Goal: Information Seeking & Learning: Learn about a topic

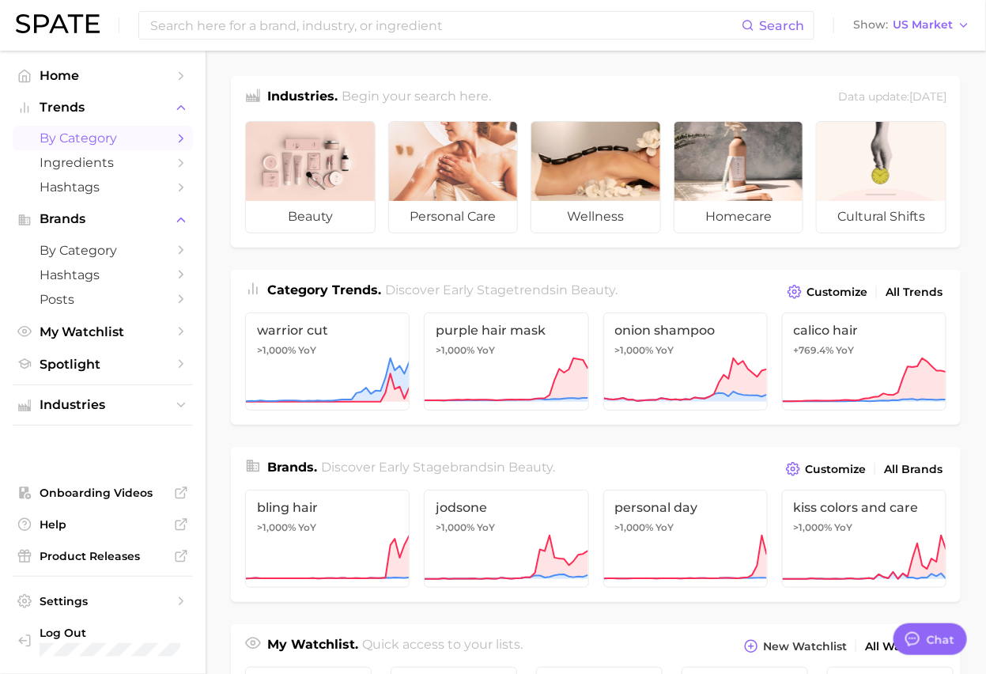
click at [121, 126] on link "by Category" at bounding box center [103, 138] width 180 height 25
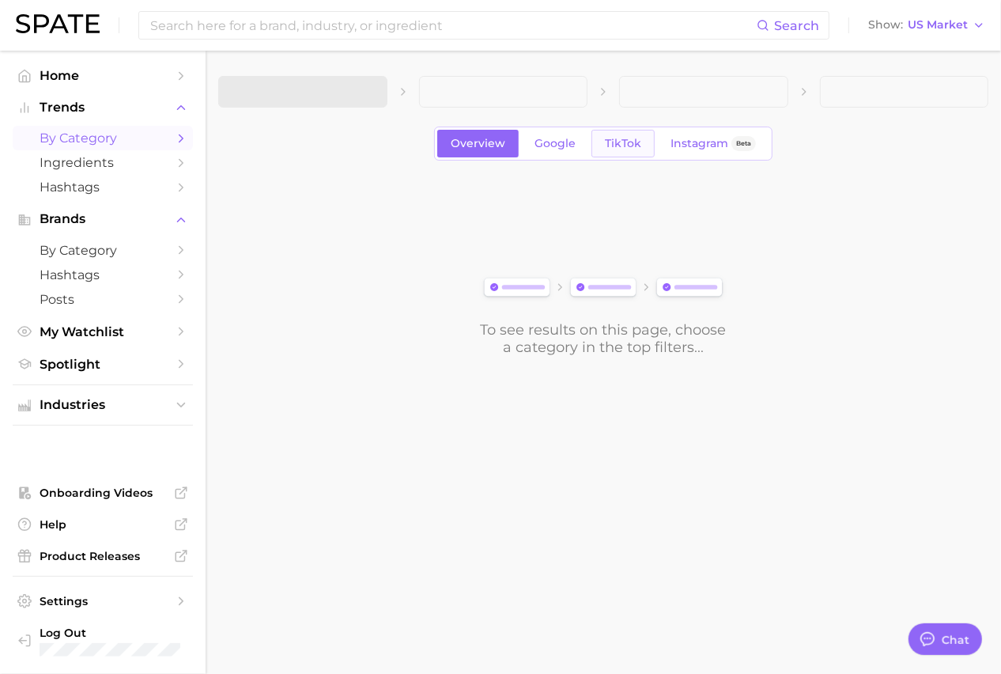
click at [614, 145] on span "TikTok" at bounding box center [623, 143] width 36 height 13
click at [332, 73] on main "1. Choose Category Overview Google TikTok Instagram Beta To see results on this…" at bounding box center [604, 243] width 796 height 384
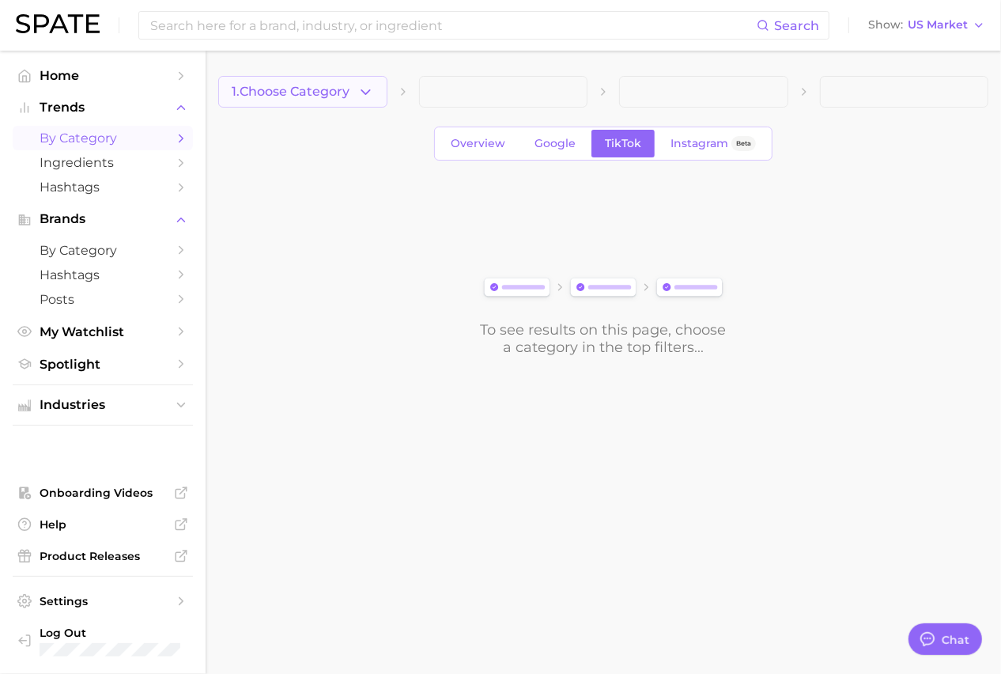
click at [329, 89] on span "1. Choose Category" at bounding box center [291, 92] width 118 height 14
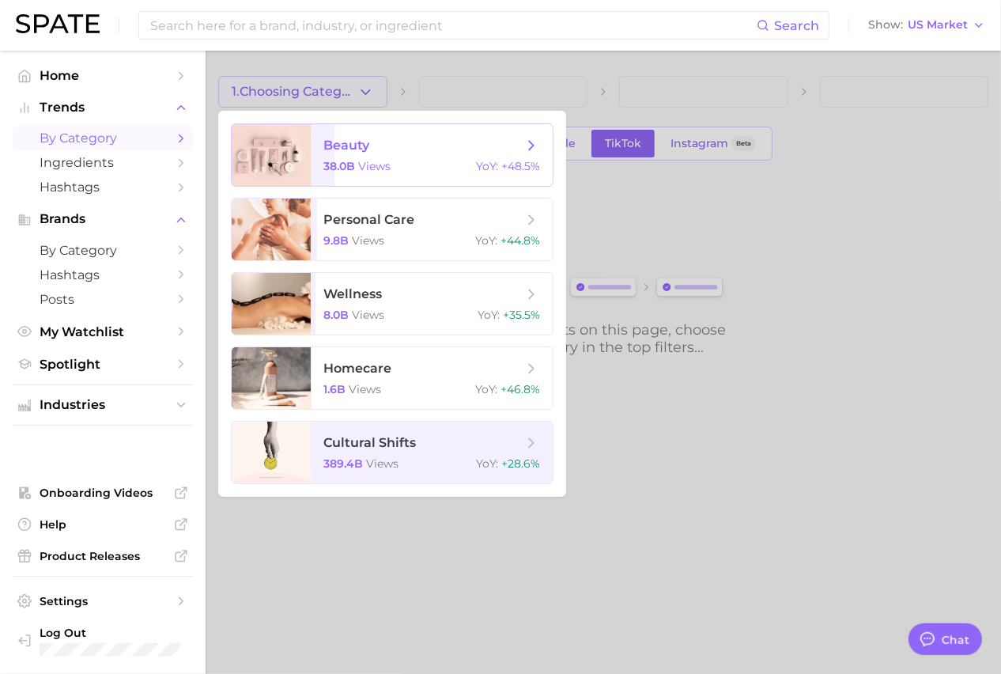
click at [312, 168] on span "beauty 38.0b views YoY : +48.5%" at bounding box center [432, 155] width 242 height 62
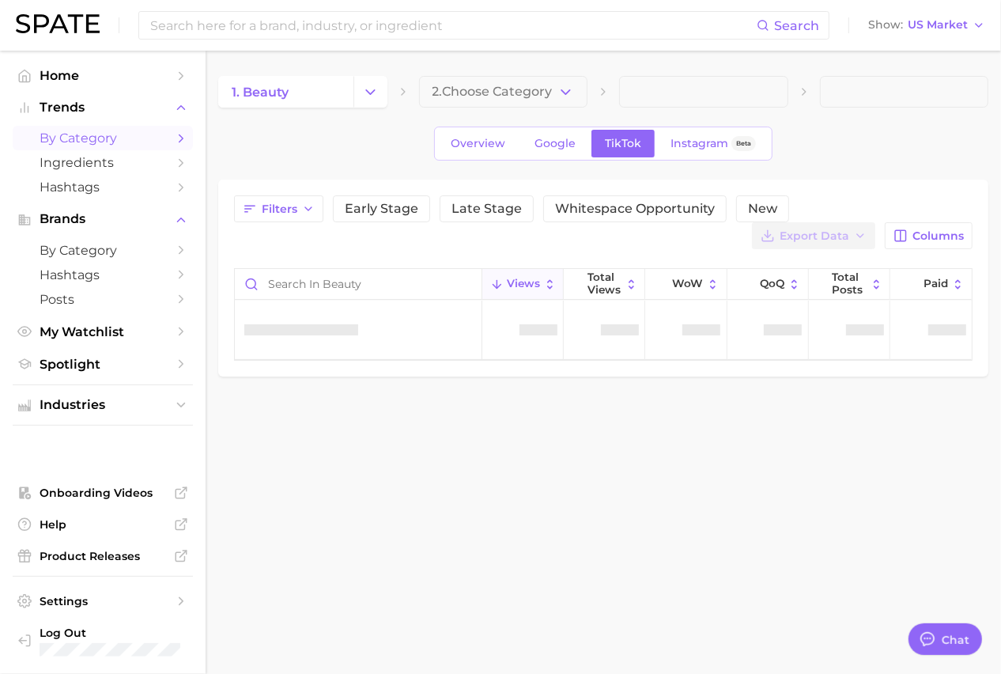
click at [548, 96] on span "2. Choose Category" at bounding box center [493, 92] width 120 height 14
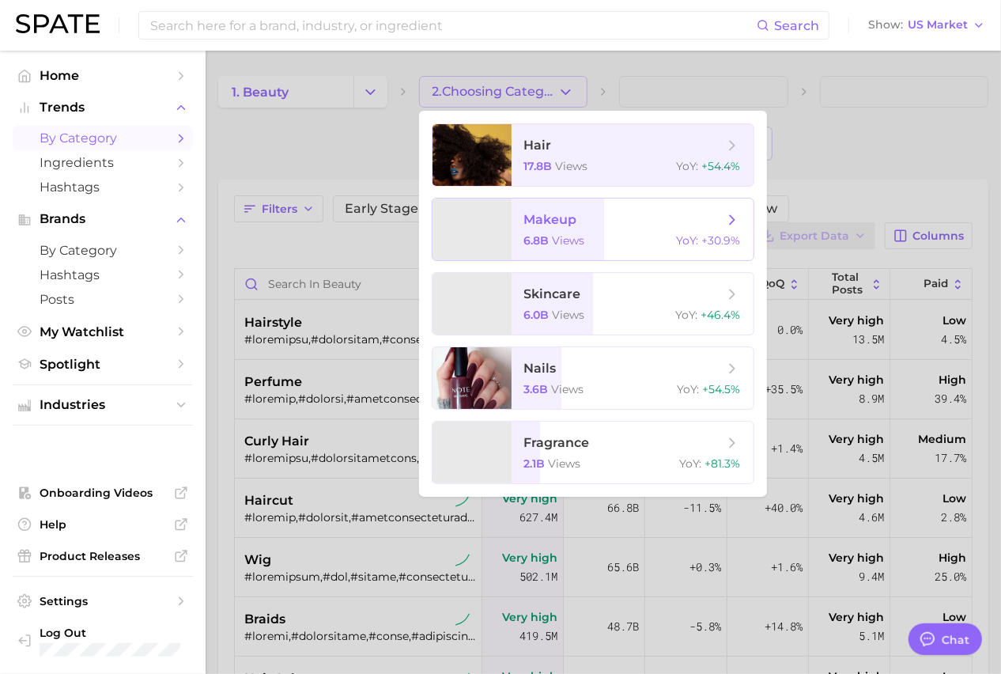
click at [550, 259] on span "makeup 6.8b views YoY : +30.9%" at bounding box center [633, 229] width 242 height 62
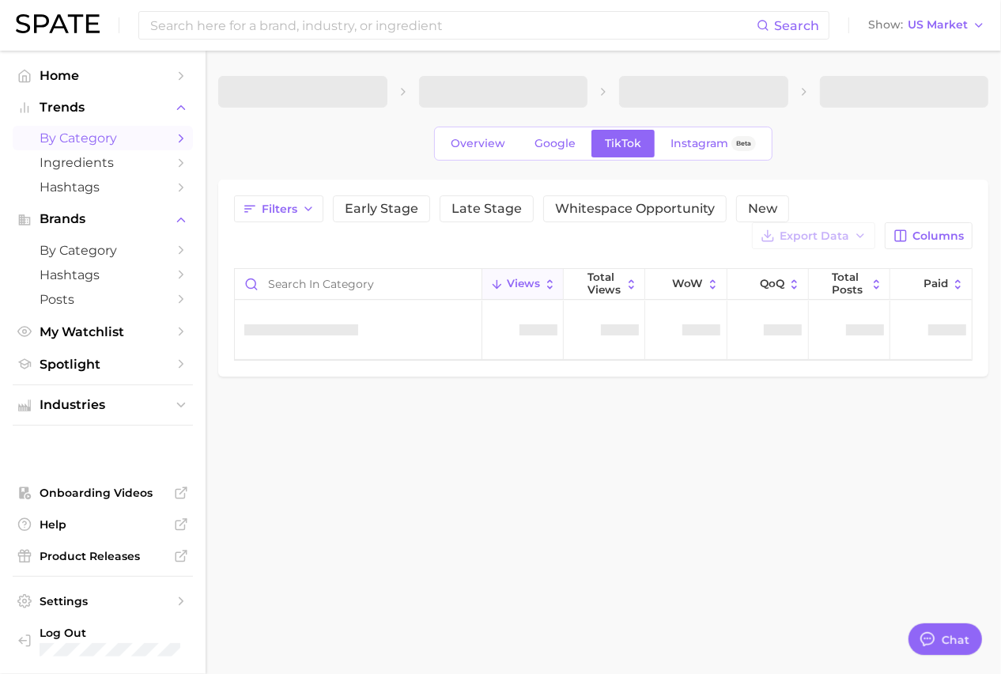
click at [564, 231] on div "Filters Early Stage Late Stage Whitespace Opportunity New Export Data Columns" at bounding box center [603, 222] width 739 height 54
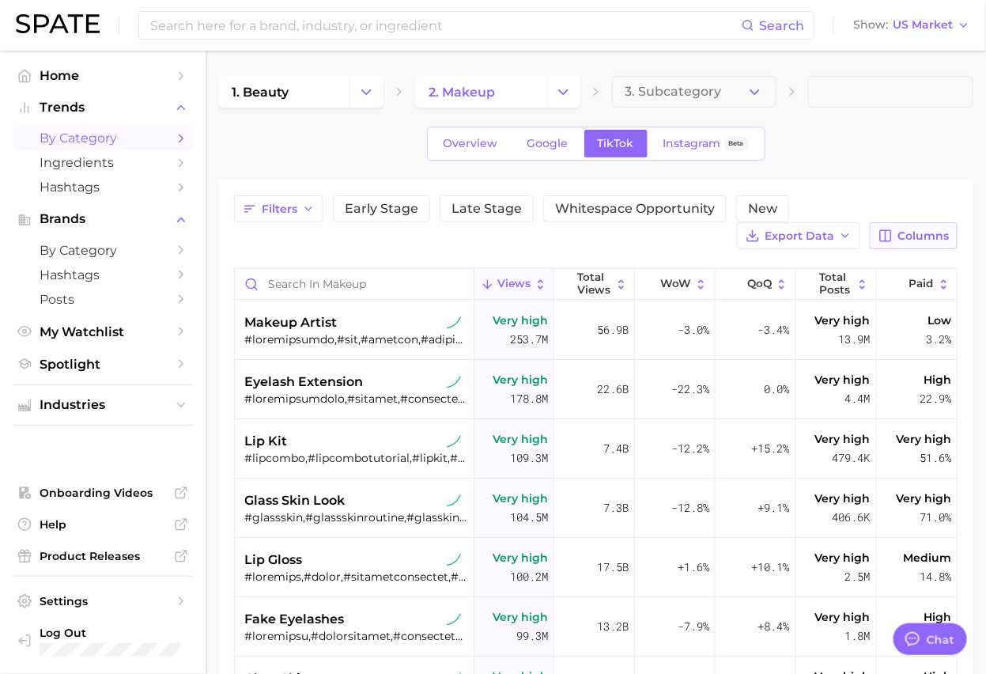
click at [895, 237] on button "Columns" at bounding box center [914, 235] width 88 height 27
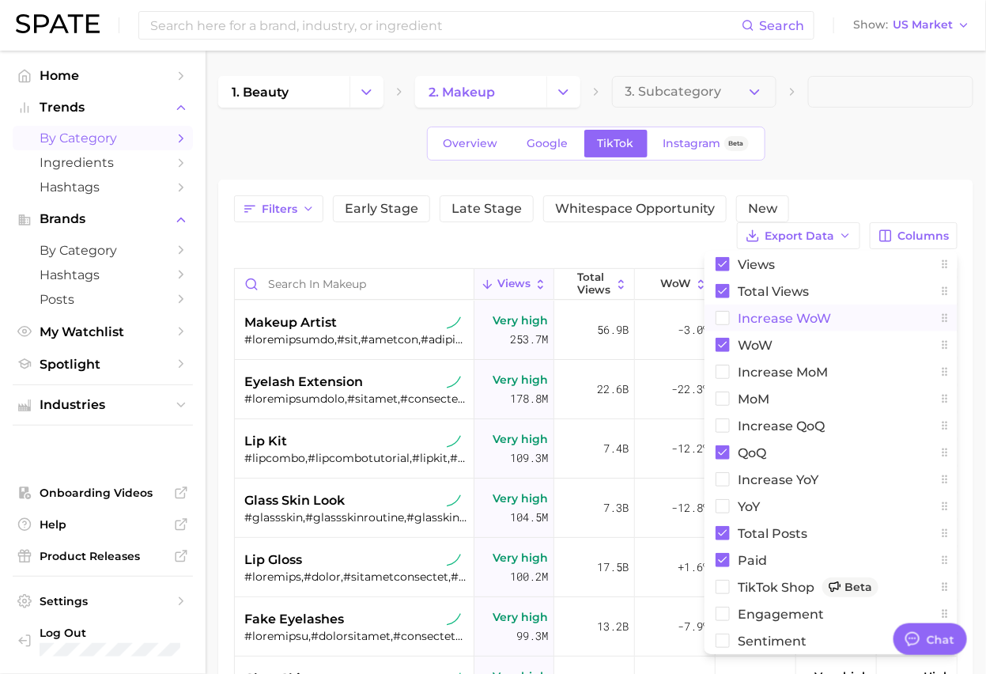
click at [717, 322] on rect at bounding box center [722, 318] width 13 height 13
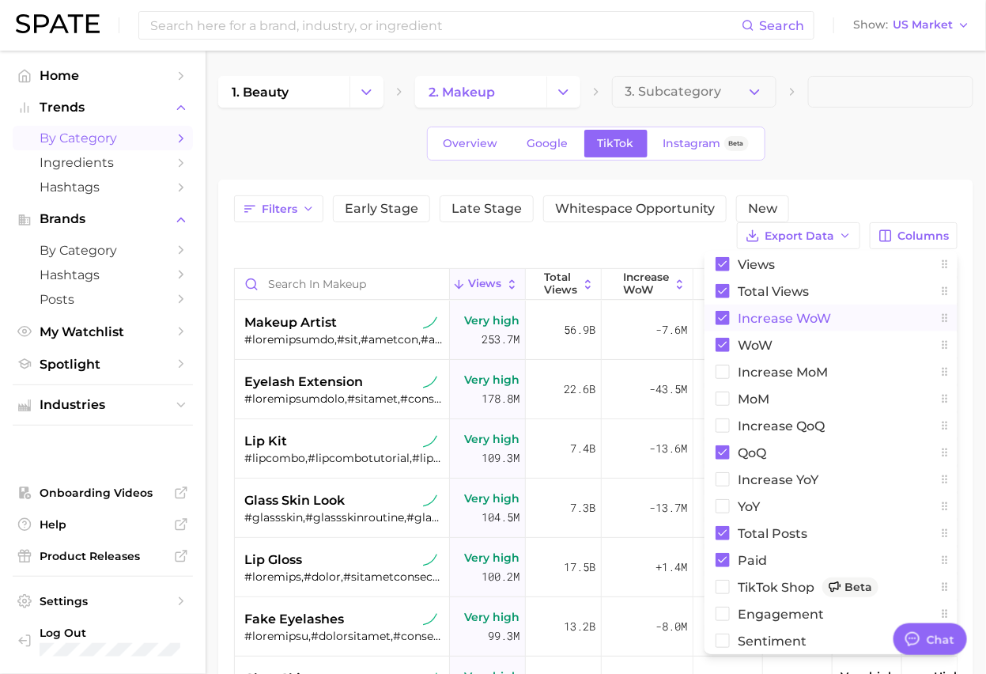
click at [883, 168] on div "1. beauty 2. makeup 3. Subcategory Overview Google TikTok Instagram Beta Filter…" at bounding box center [595, 517] width 755 height 882
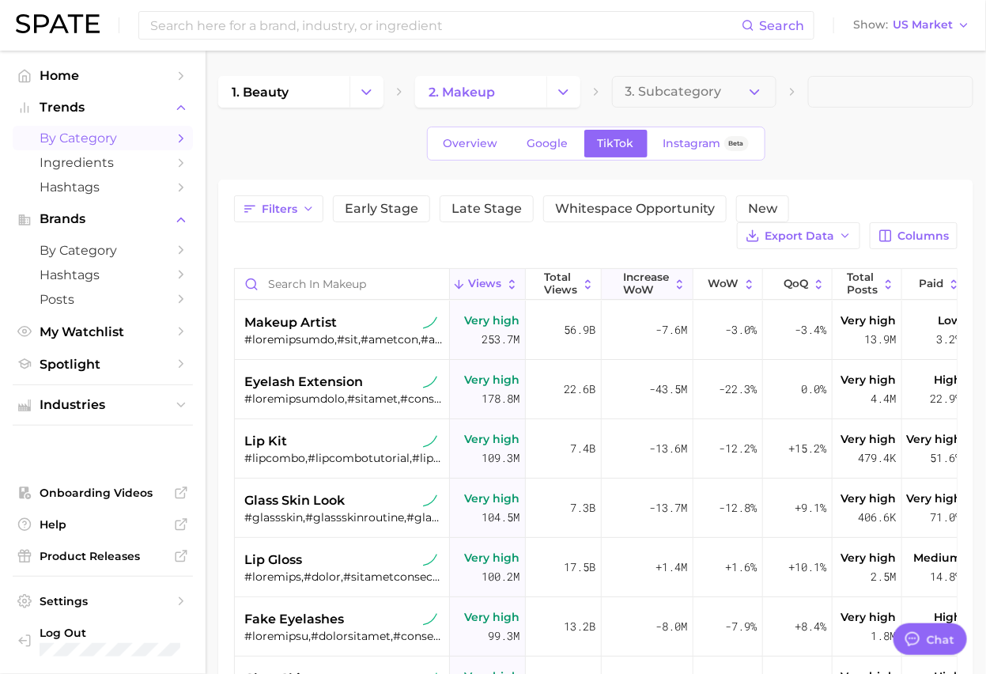
click at [661, 285] on span "Increase WoW" at bounding box center [647, 283] width 46 height 25
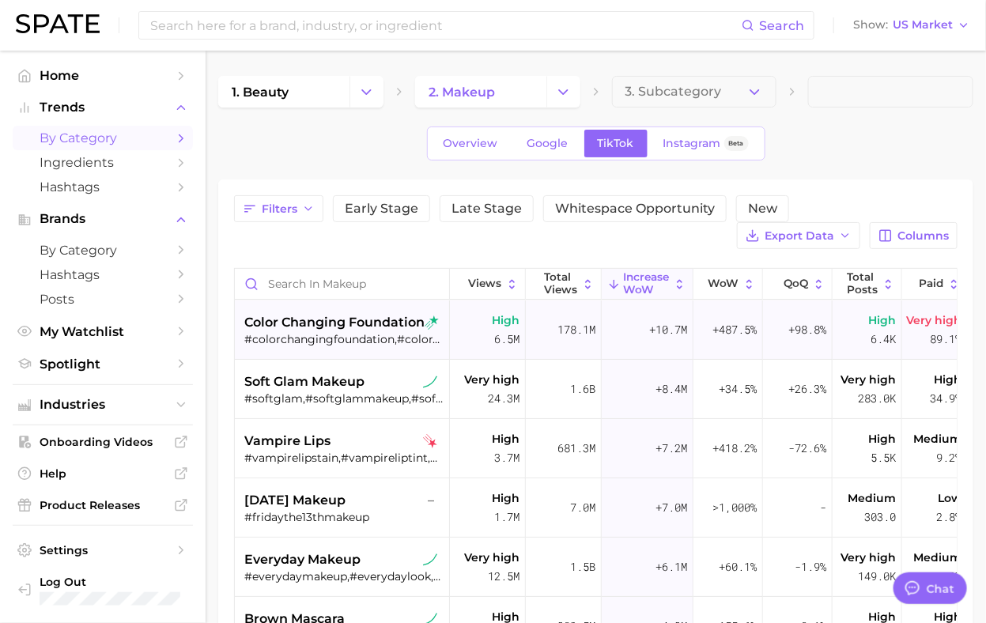
click at [356, 329] on span "color changing foundation" at bounding box center [334, 322] width 180 height 19
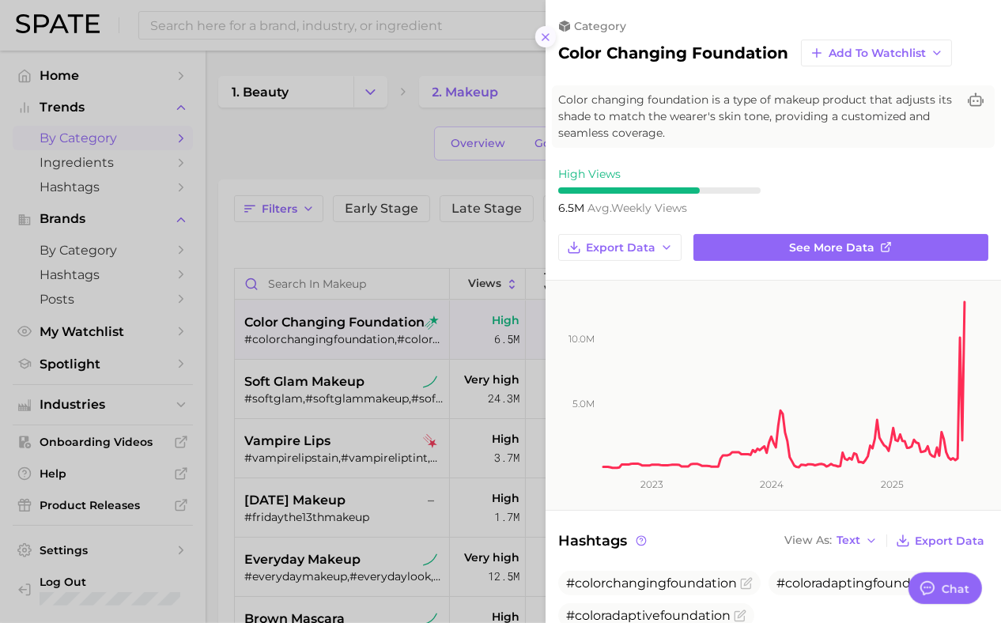
click at [546, 34] on icon at bounding box center [545, 37] width 13 height 13
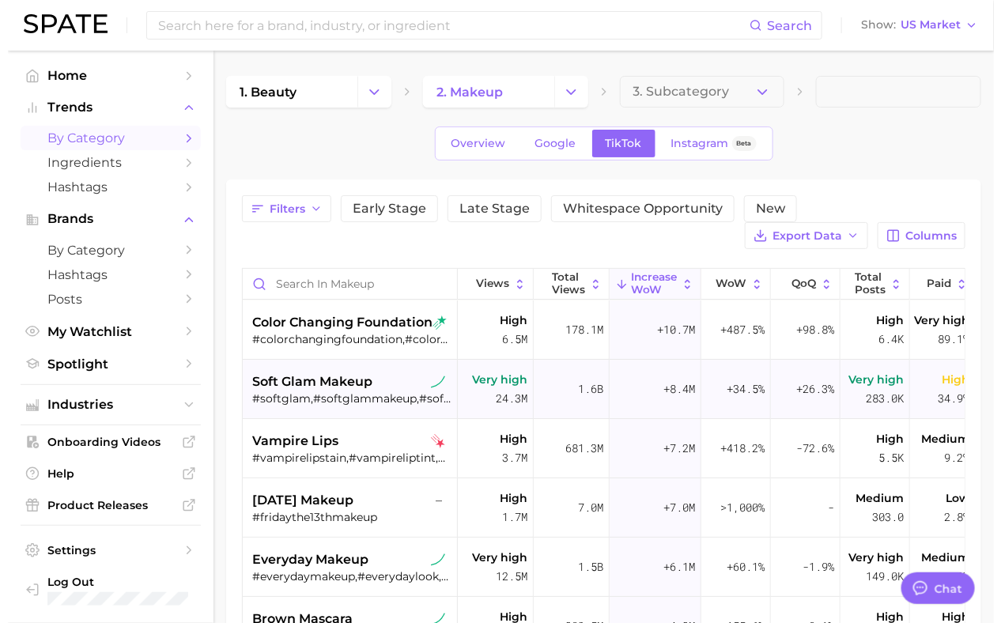
scroll to position [99, 0]
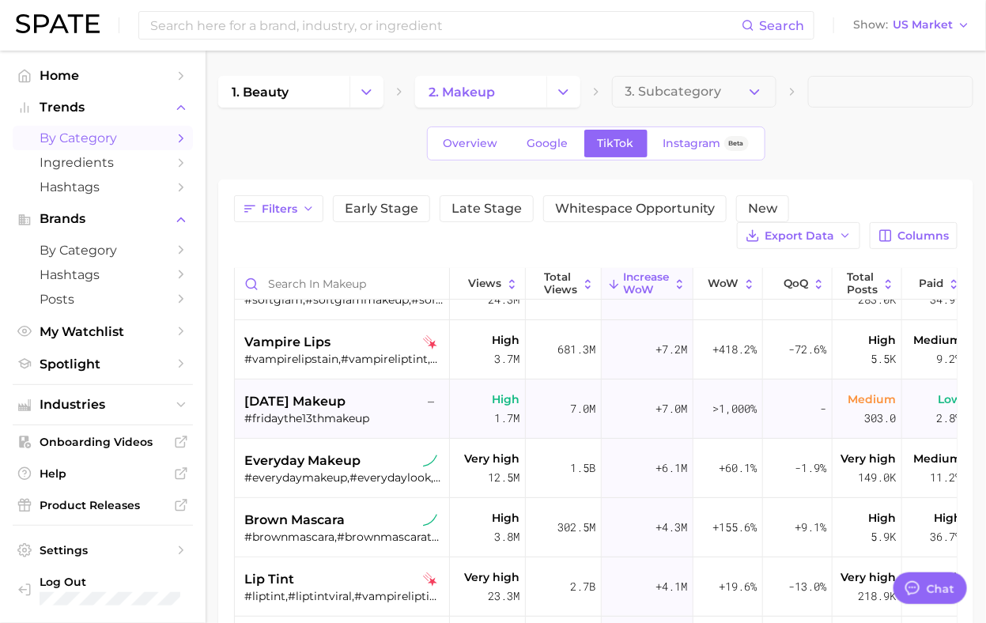
click at [308, 407] on span "[DATE] makeup" at bounding box center [294, 401] width 101 height 19
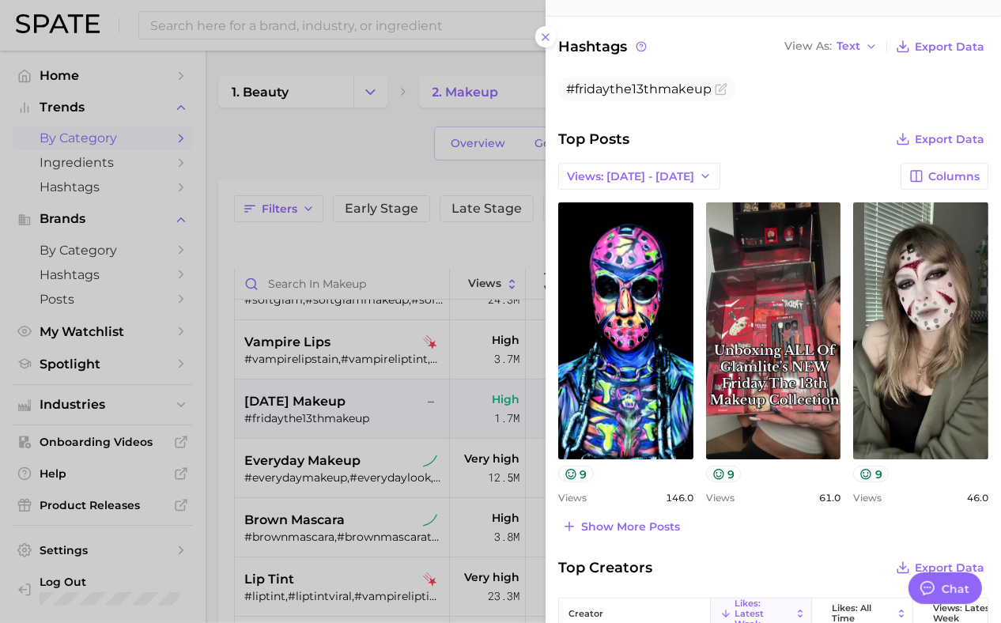
scroll to position [0, 0]
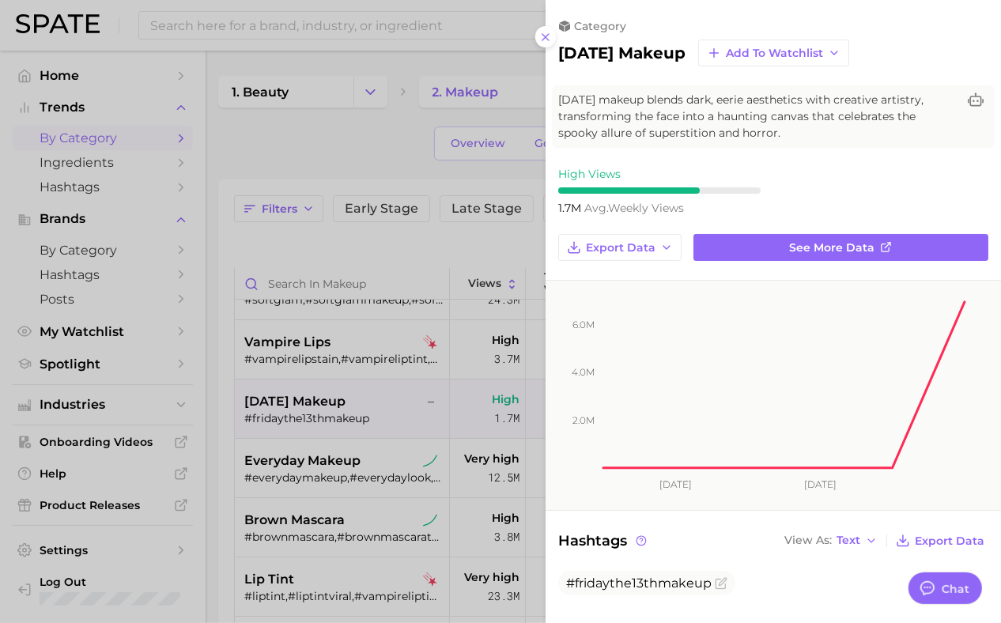
click at [289, 421] on div at bounding box center [500, 311] width 1001 height 623
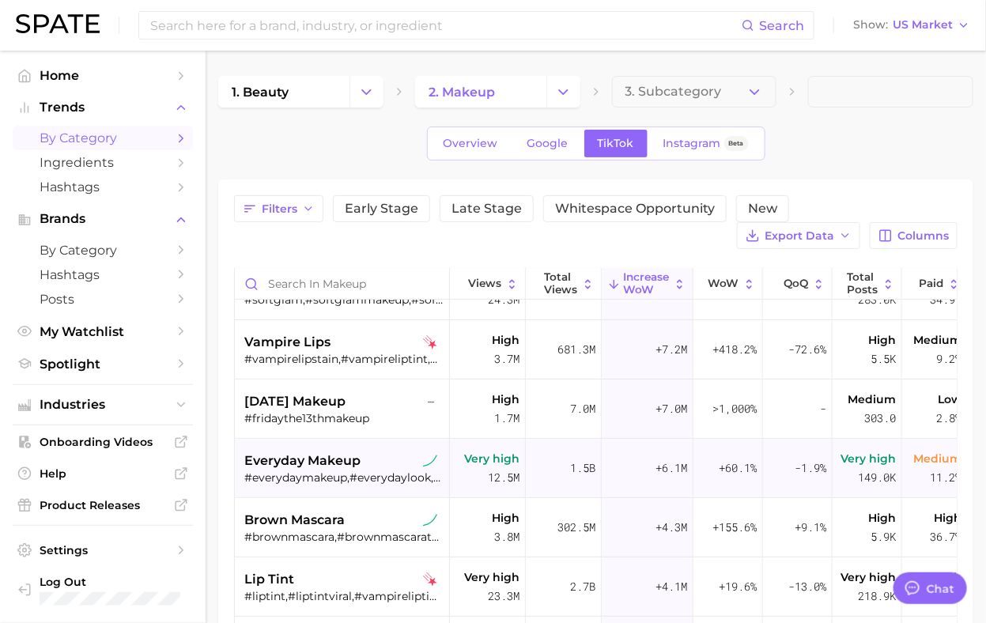
click at [287, 457] on span "everyday makeup" at bounding box center [302, 461] width 116 height 19
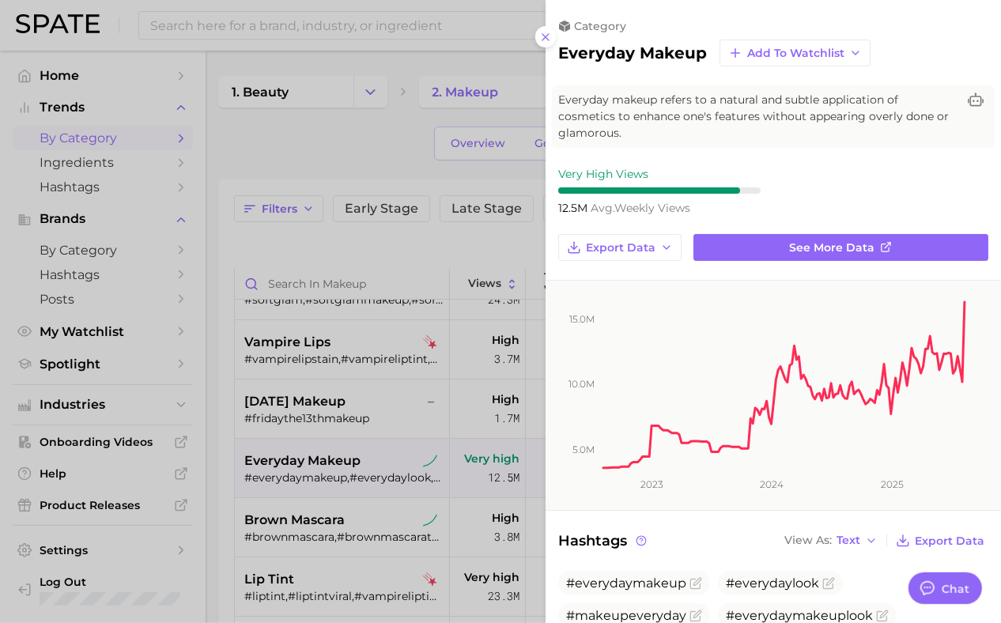
drag, startPoint x: 380, startPoint y: 255, endPoint x: 370, endPoint y: 255, distance: 9.5
click at [380, 255] on div at bounding box center [500, 311] width 1001 height 623
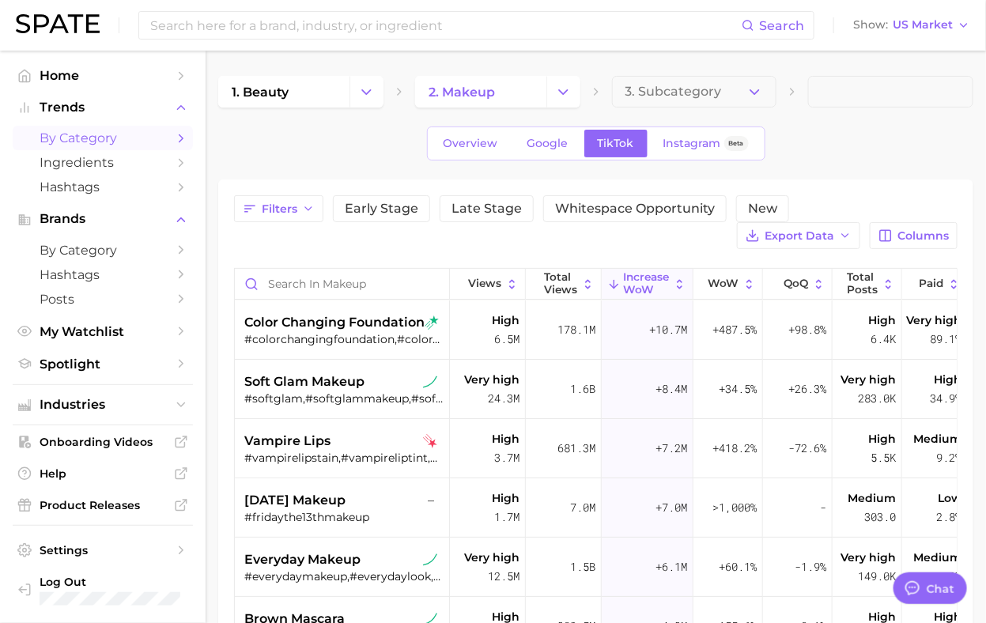
drag, startPoint x: 464, startPoint y: 622, endPoint x: 464, endPoint y: 664, distance: 41.9
click at [464, 623] on html "Search Show US Market Home Trends by Category Ingredients Hashtags Brands by Ca…" at bounding box center [493, 311] width 986 height 623
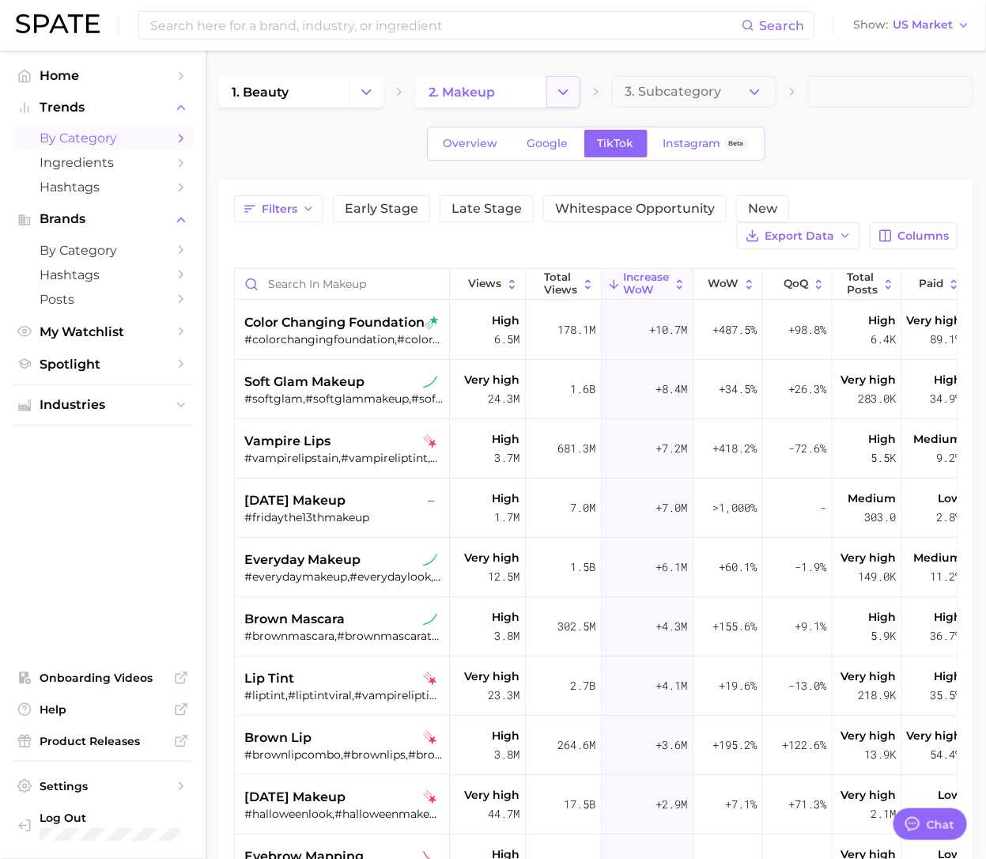
click at [565, 97] on icon "Change Category" at bounding box center [563, 92] width 17 height 17
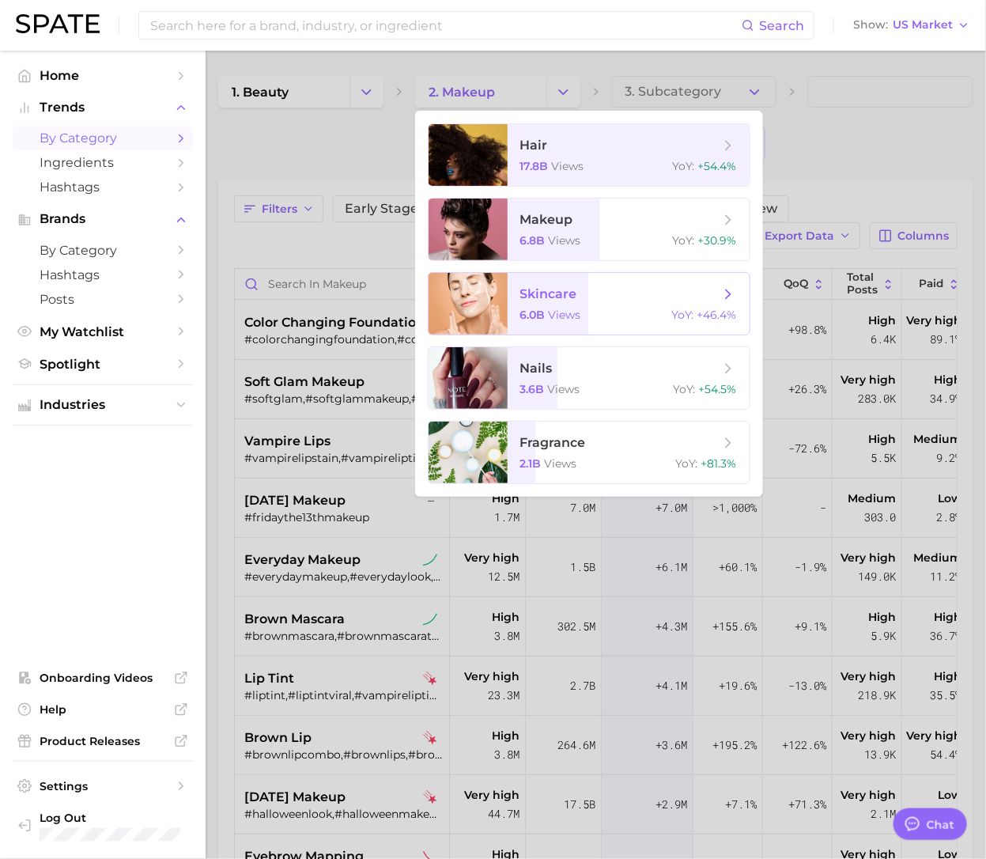
click at [601, 311] on div "6.0b views YoY : +46.4%" at bounding box center [628, 315] width 217 height 14
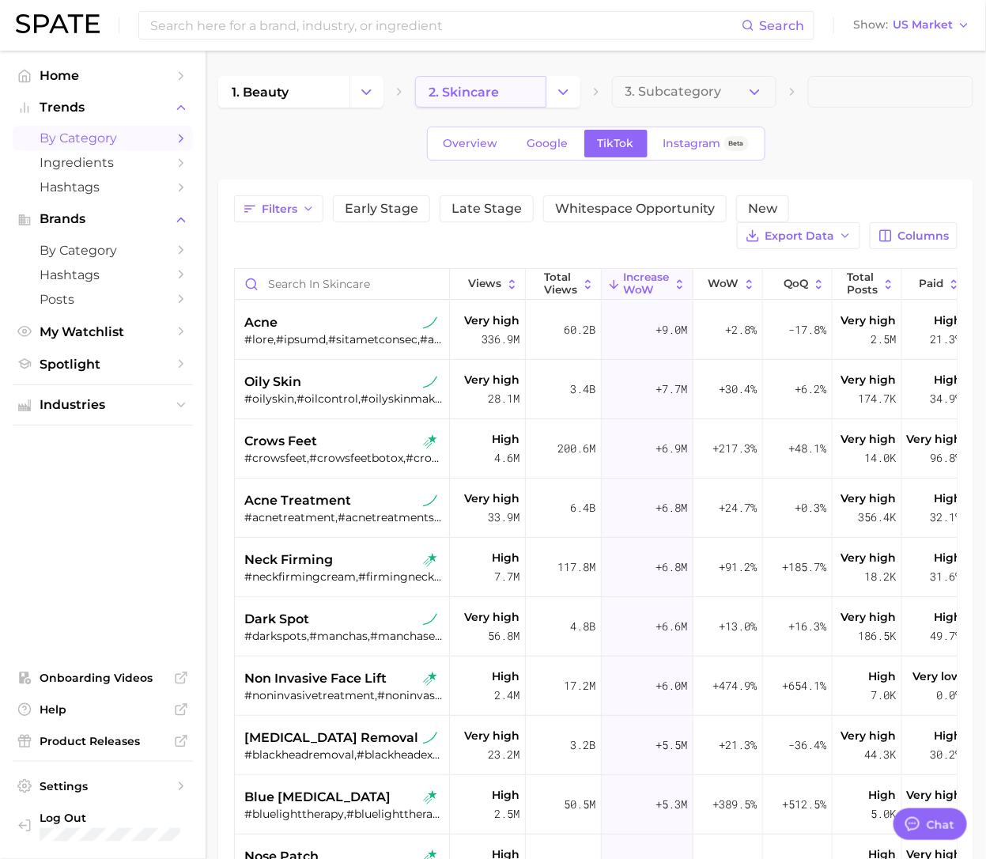
click at [515, 85] on link "2. skincare" at bounding box center [480, 92] width 131 height 32
click at [562, 92] on icon "Change Category" at bounding box center [563, 92] width 17 height 17
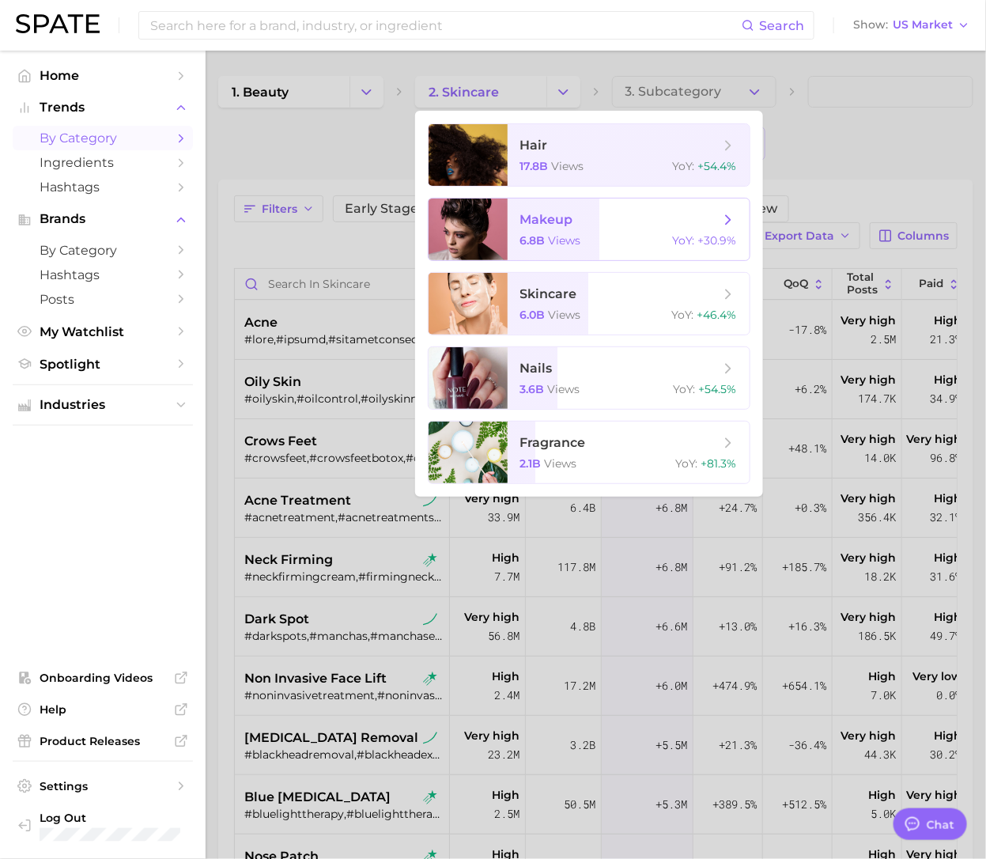
click at [565, 224] on span "makeup" at bounding box center [546, 219] width 53 height 15
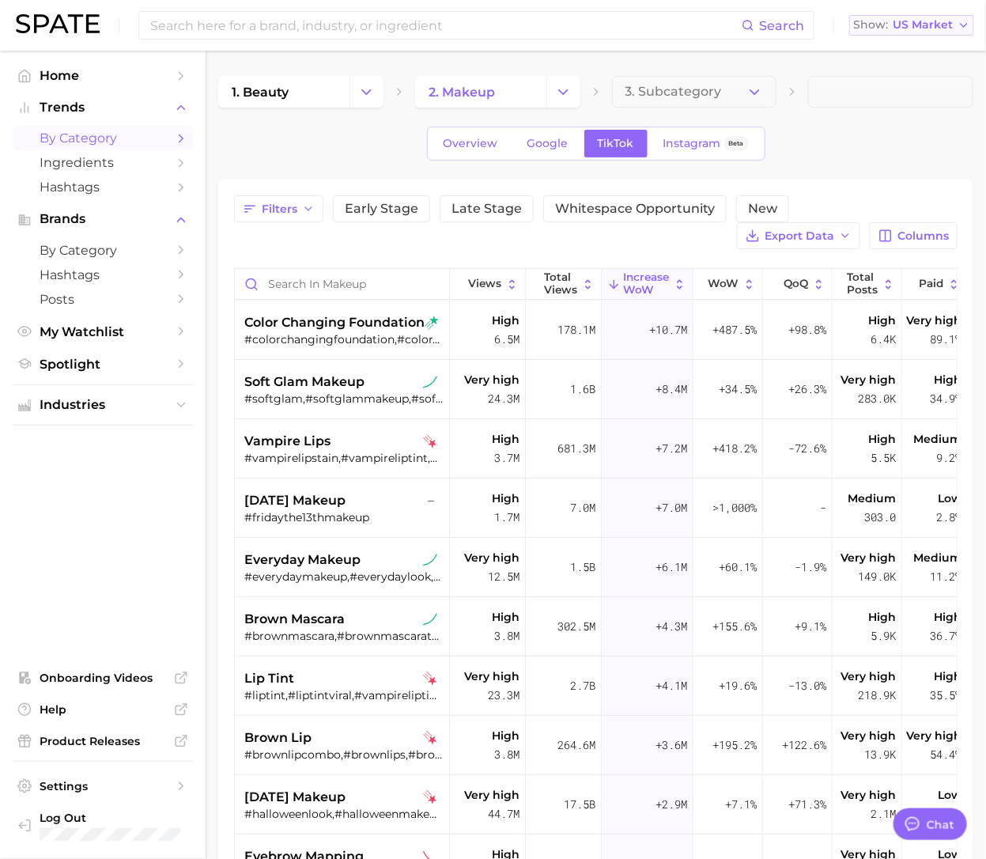
click at [900, 32] on button "Show US Market" at bounding box center [911, 25] width 125 height 21
click at [916, 84] on span "[GEOGRAPHIC_DATA]" at bounding box center [905, 79] width 123 height 13
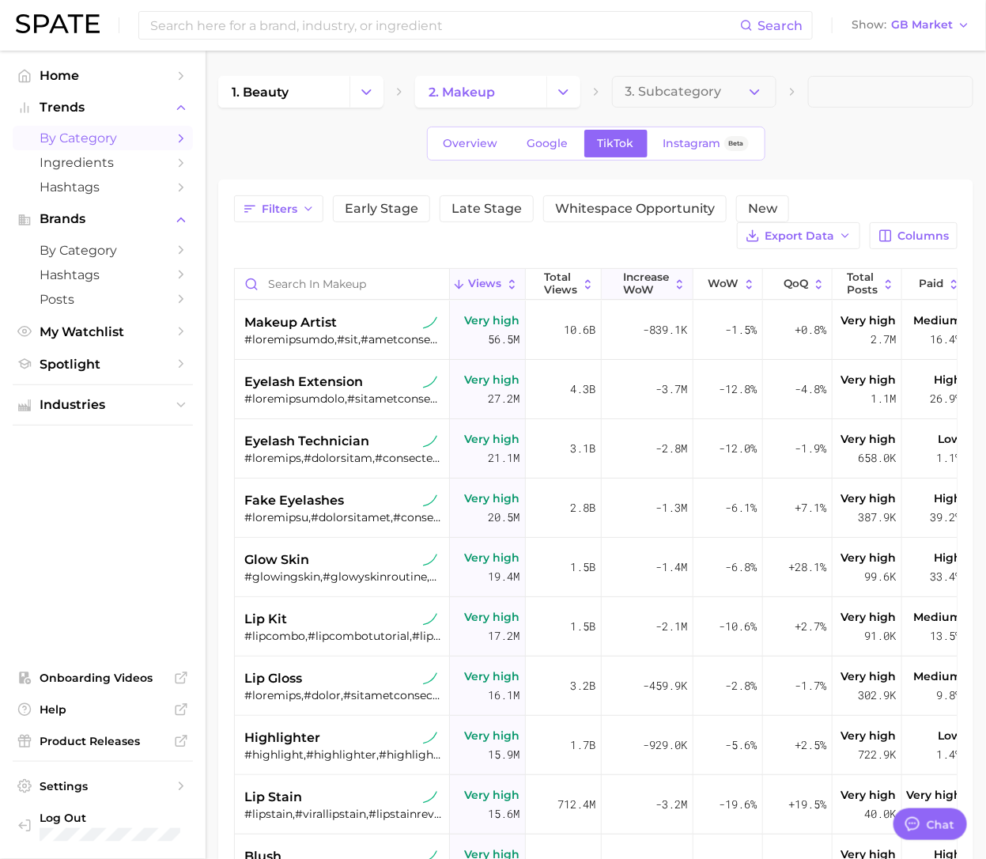
click at [635, 282] on span "Increase WoW" at bounding box center [647, 283] width 46 height 25
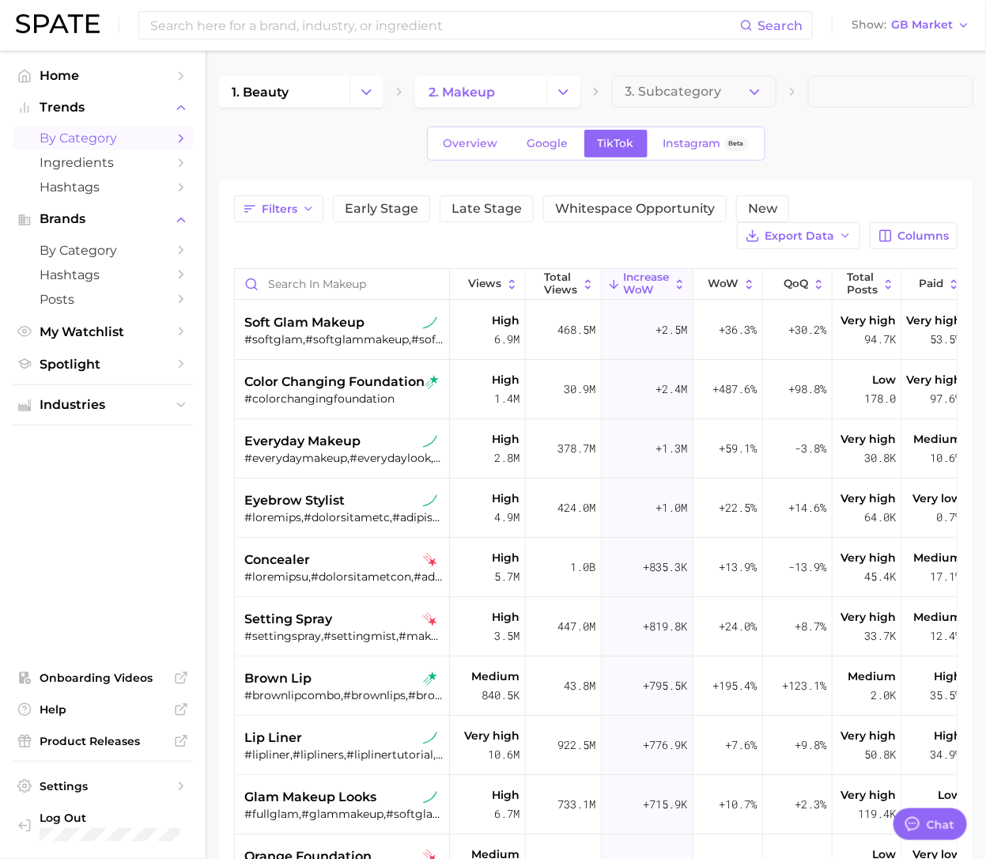
click at [558, 92] on icon "Change Category" at bounding box center [563, 92] width 17 height 17
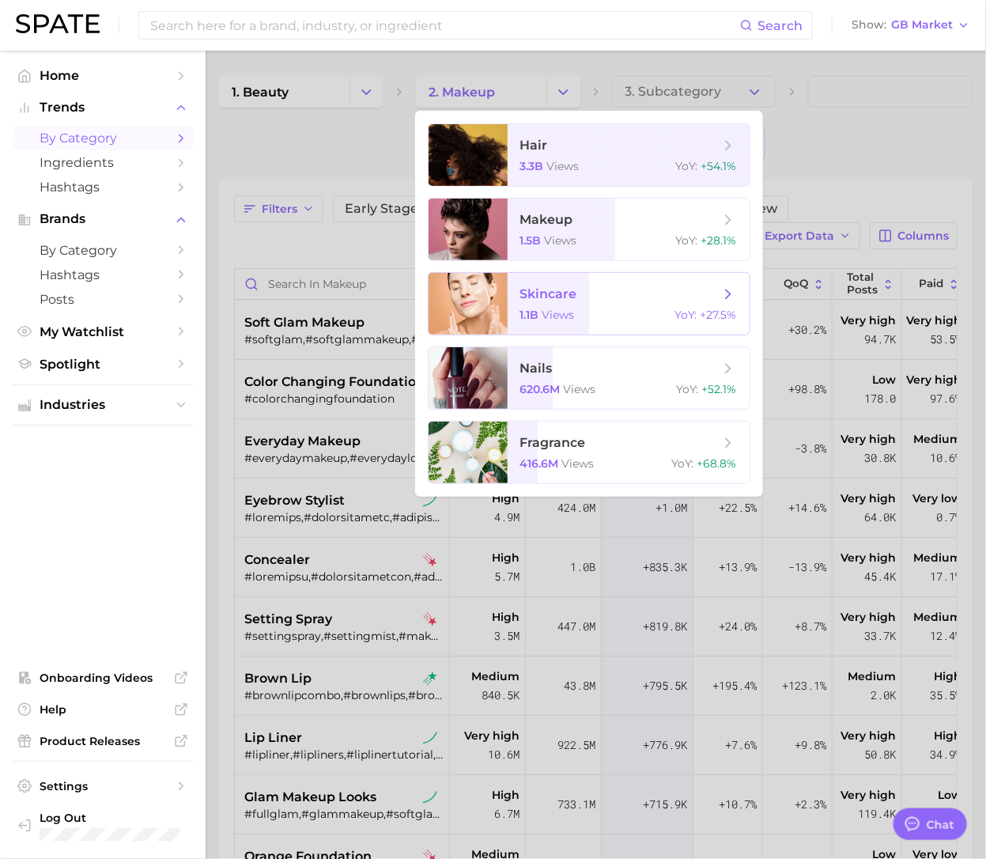
click at [565, 325] on span "skincare 1.1b views YoY : +27.5%" at bounding box center [629, 304] width 242 height 62
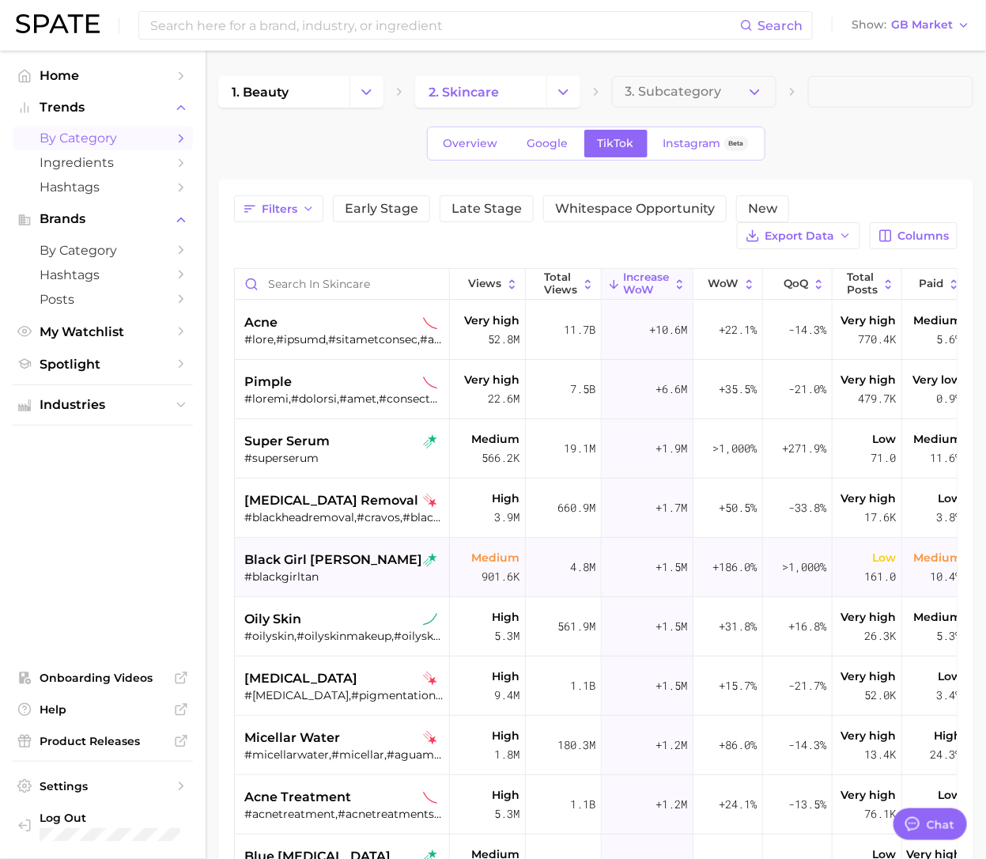
click at [269, 554] on span "black girl [PERSON_NAME]" at bounding box center [333, 559] width 178 height 19
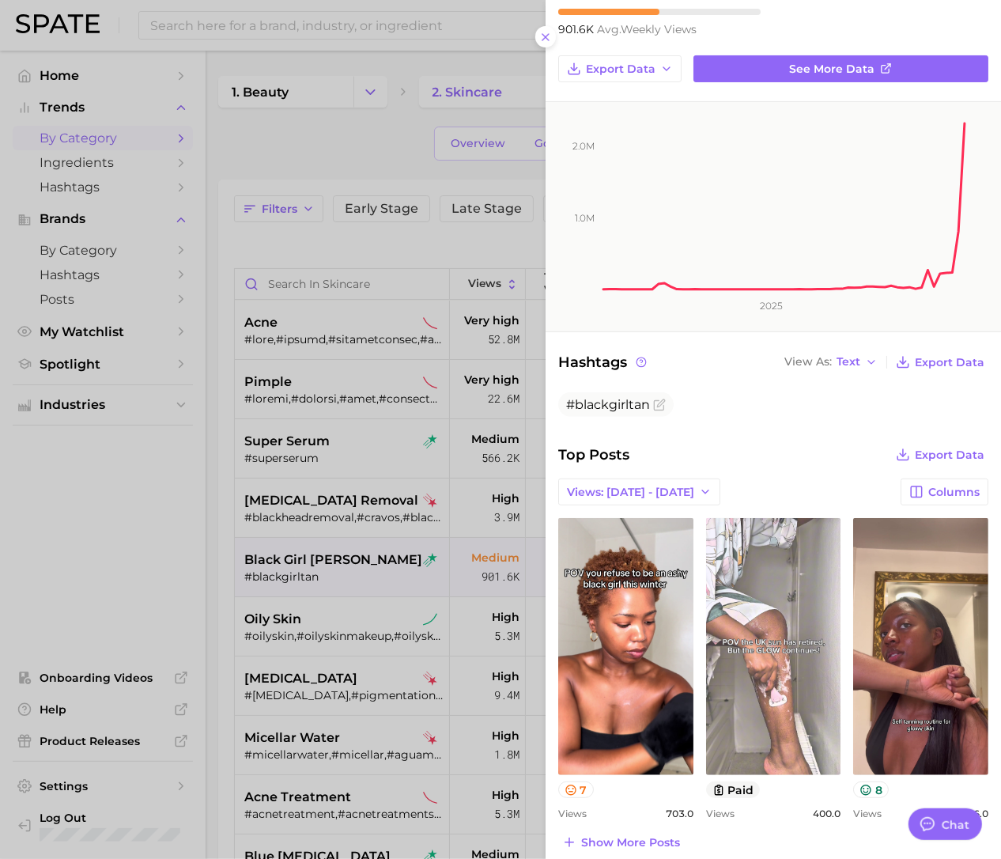
scroll to position [297, 0]
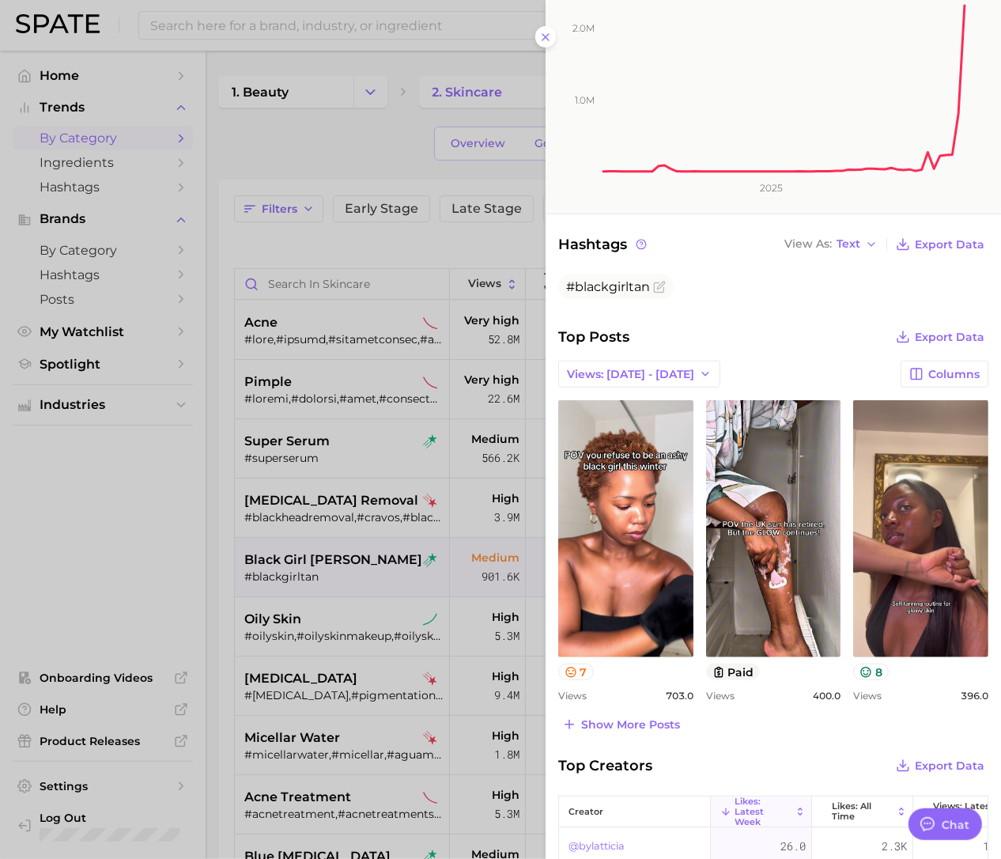
click at [136, 555] on div at bounding box center [500, 429] width 1001 height 859
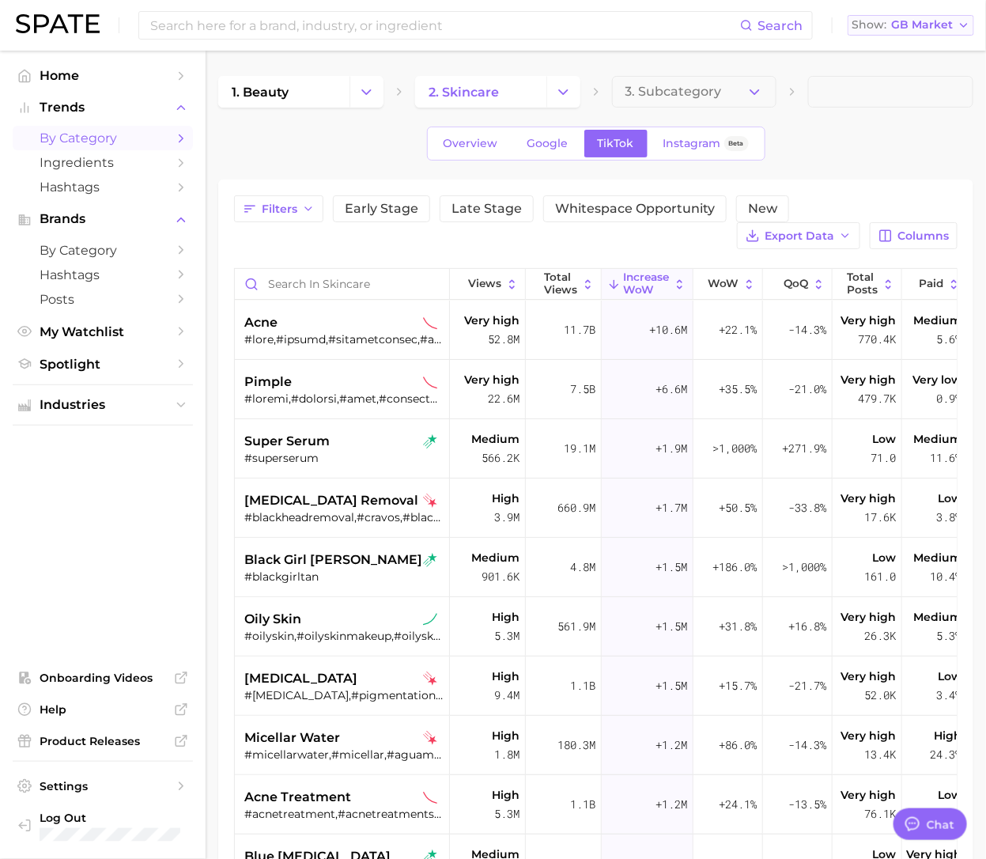
click at [910, 21] on span "GB Market" at bounding box center [922, 25] width 62 height 9
click at [907, 196] on button "Global" at bounding box center [905, 194] width 138 height 28
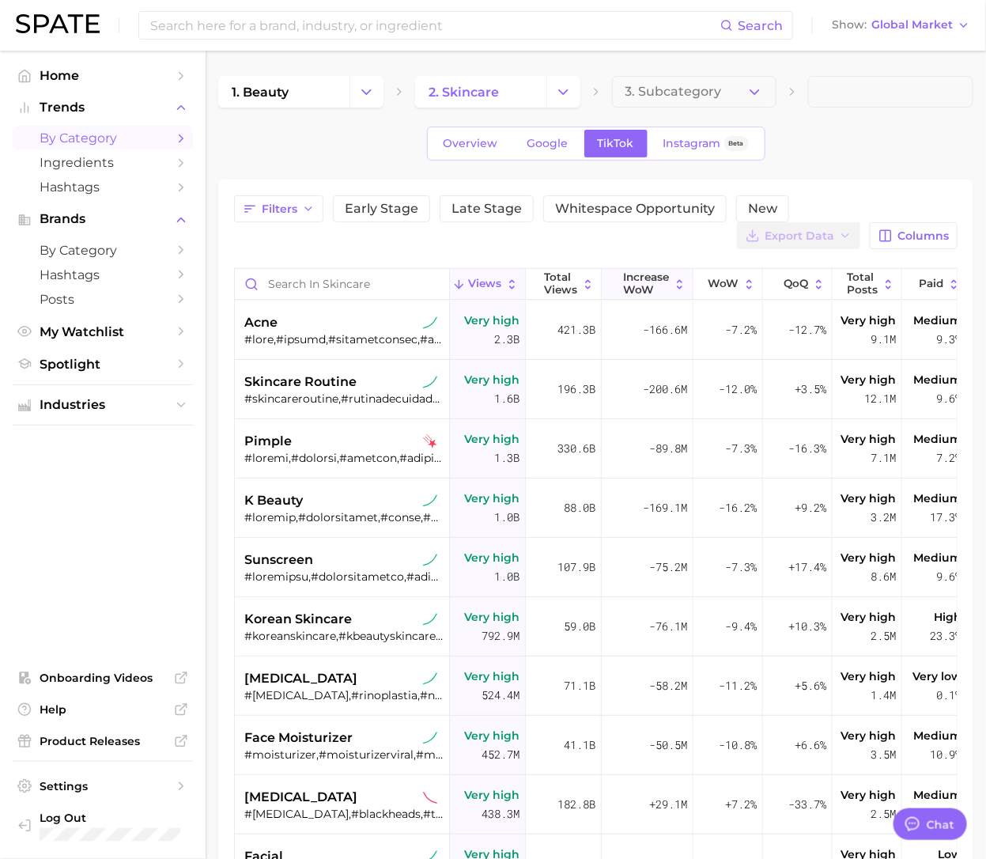
click at [637, 278] on span "Increase WoW" at bounding box center [647, 283] width 46 height 25
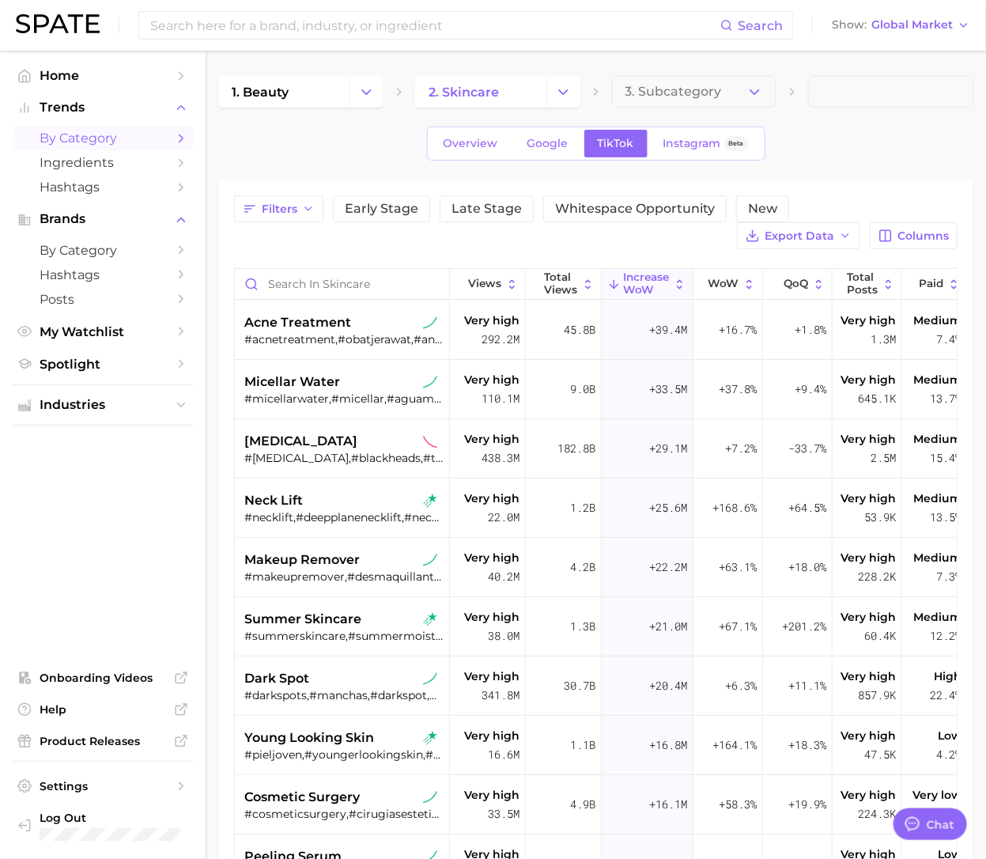
click at [560, 88] on icon "Change Category" at bounding box center [563, 92] width 17 height 17
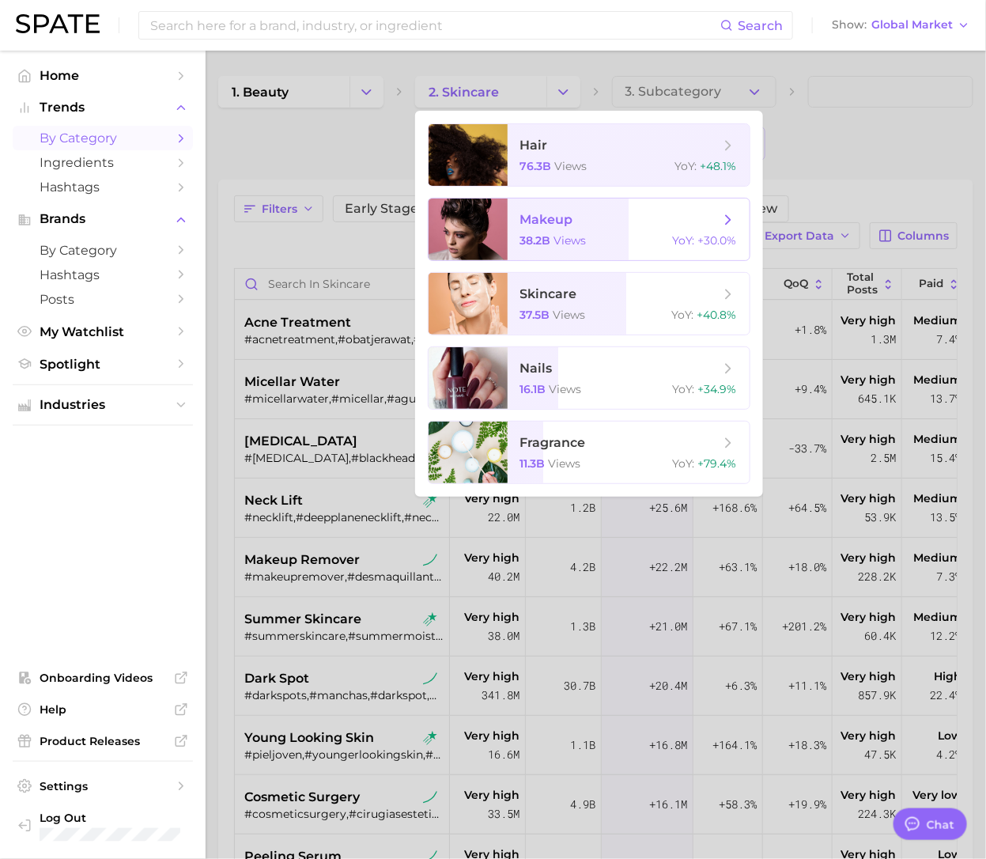
click at [540, 226] on span "makeup" at bounding box center [546, 219] width 53 height 15
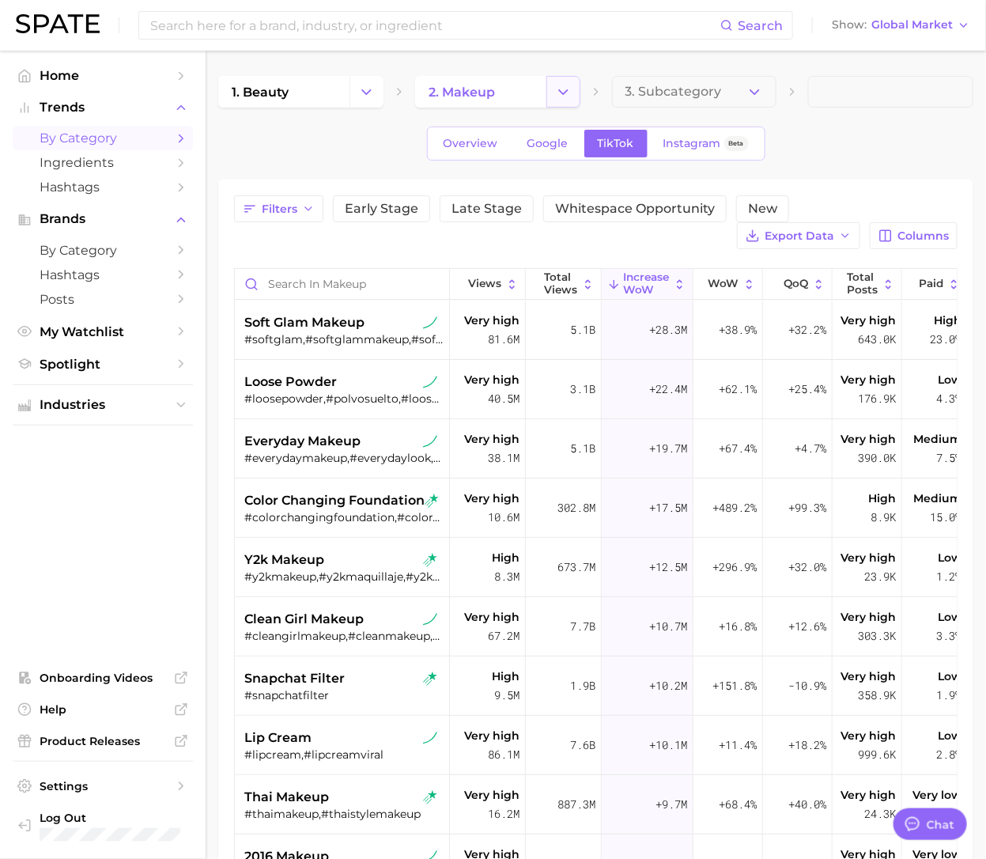
click at [560, 85] on icon "Change Category" at bounding box center [563, 92] width 17 height 17
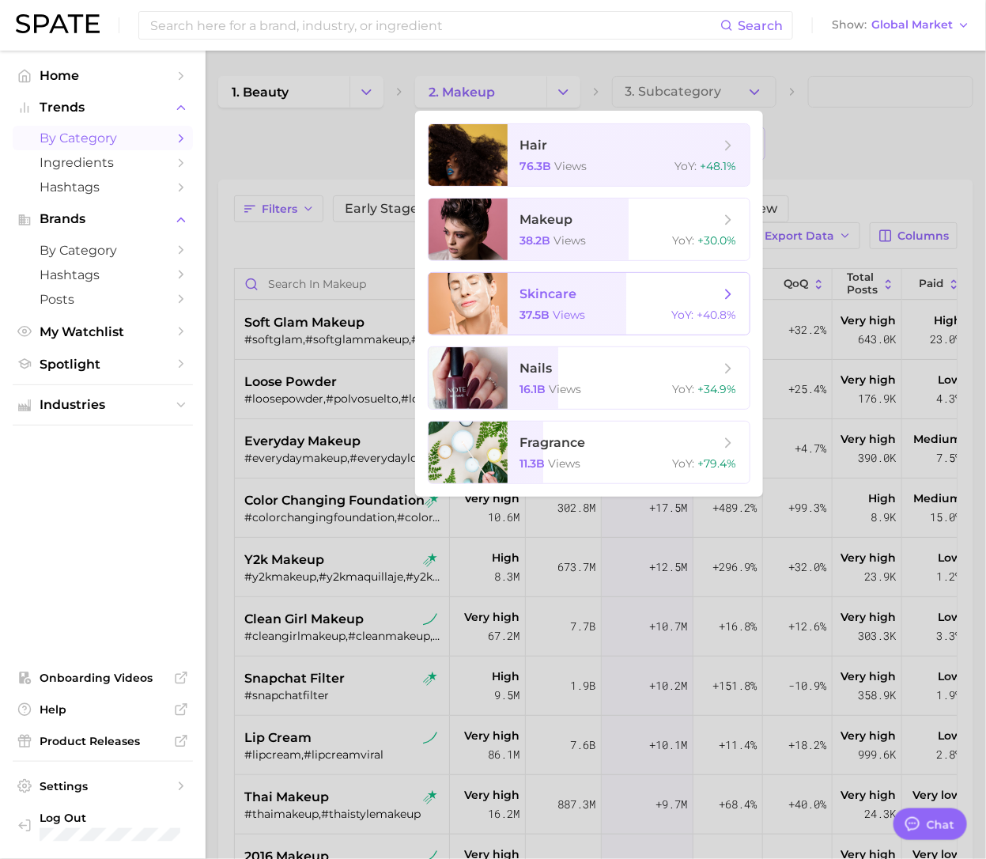
click at [515, 307] on span "skincare 37.5b views YoY : +40.8%" at bounding box center [629, 304] width 242 height 62
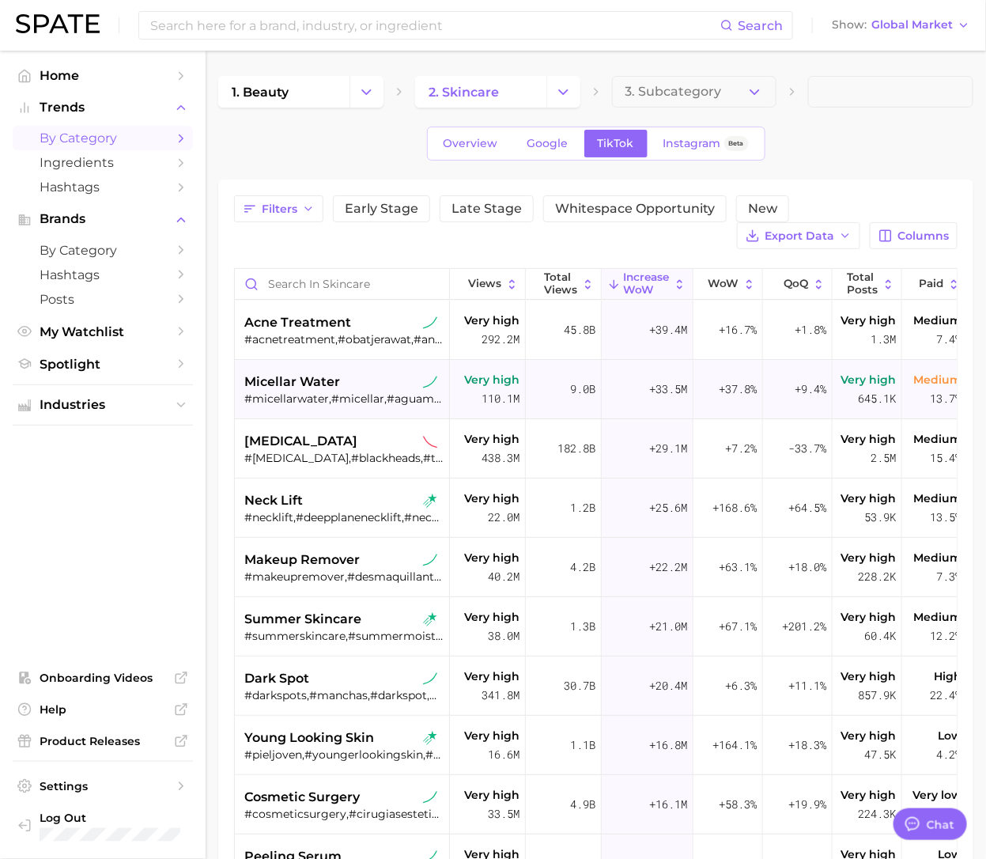
click at [846, 391] on span "Very high 645.1k" at bounding box center [868, 389] width 55 height 38
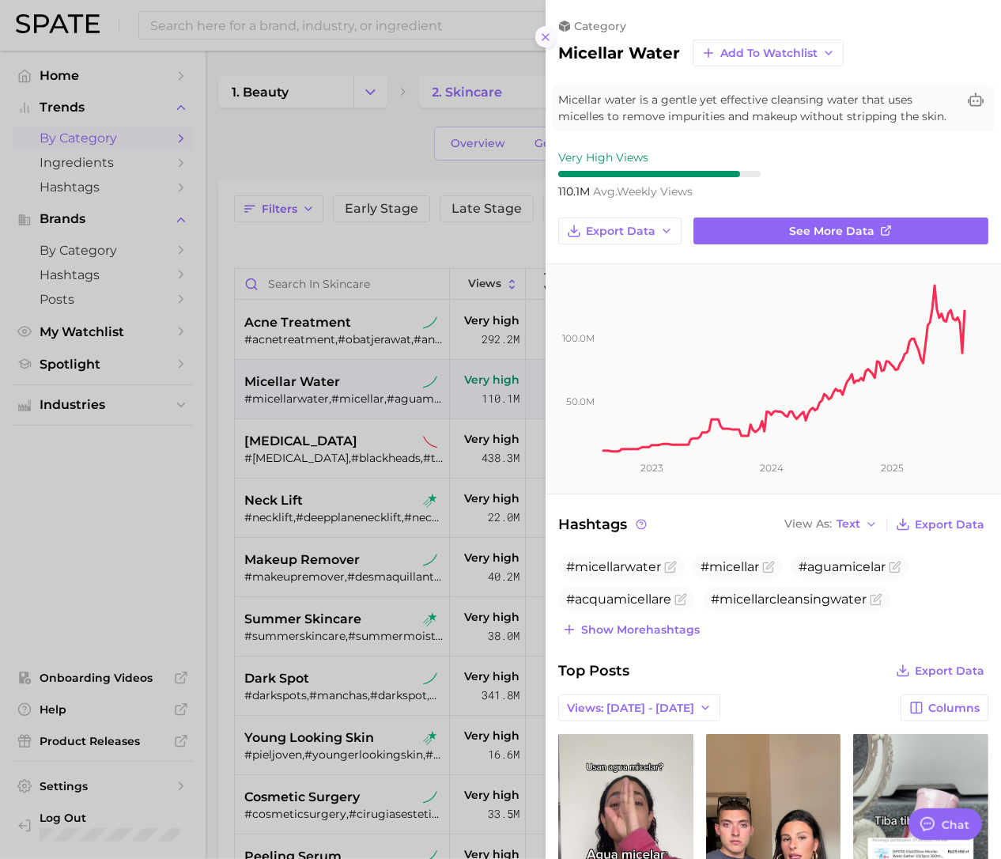
click at [542, 37] on icon at bounding box center [545, 37] width 13 height 13
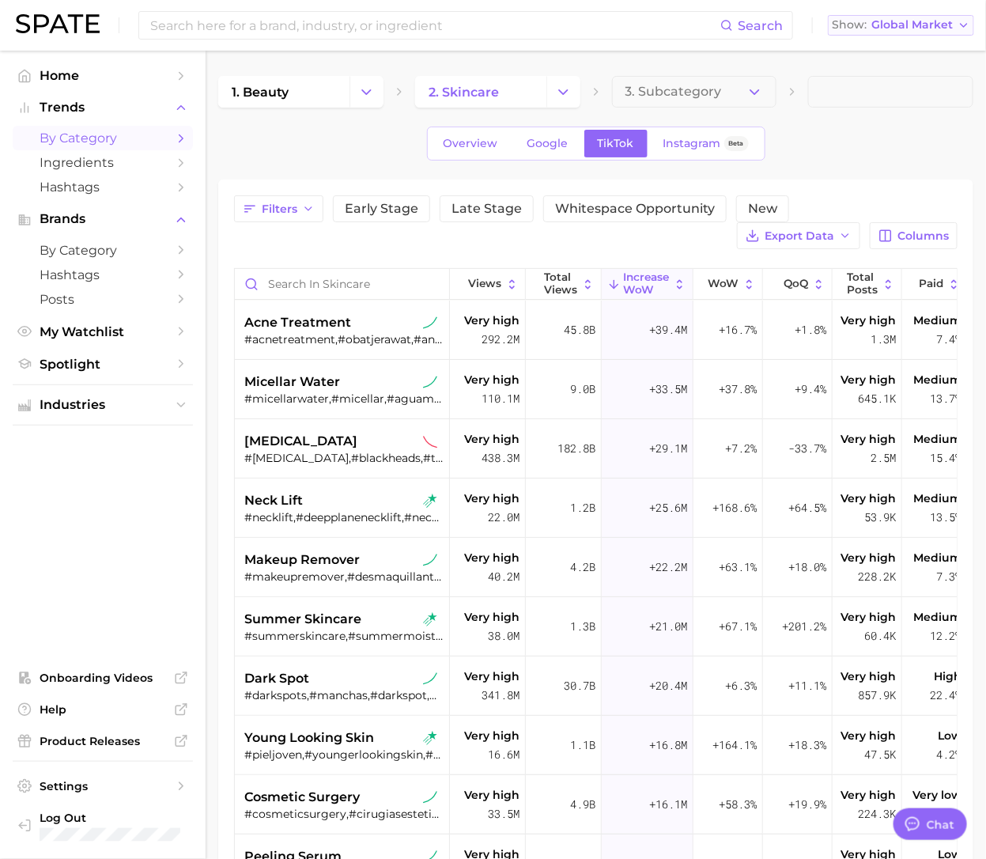
click at [973, 24] on button "Show Global Market" at bounding box center [901, 25] width 146 height 21
click at [871, 51] on span "[GEOGRAPHIC_DATA]" at bounding box center [897, 50] width 123 height 13
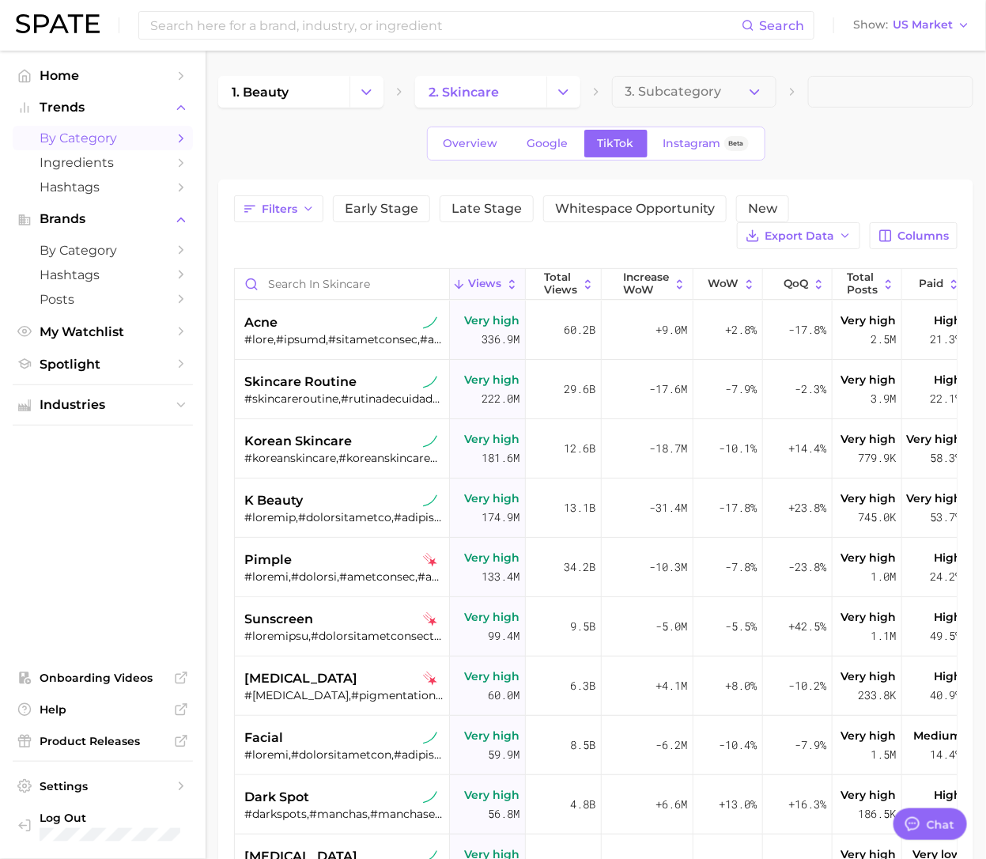
click at [566, 81] on button "Change Category" at bounding box center [563, 92] width 34 height 32
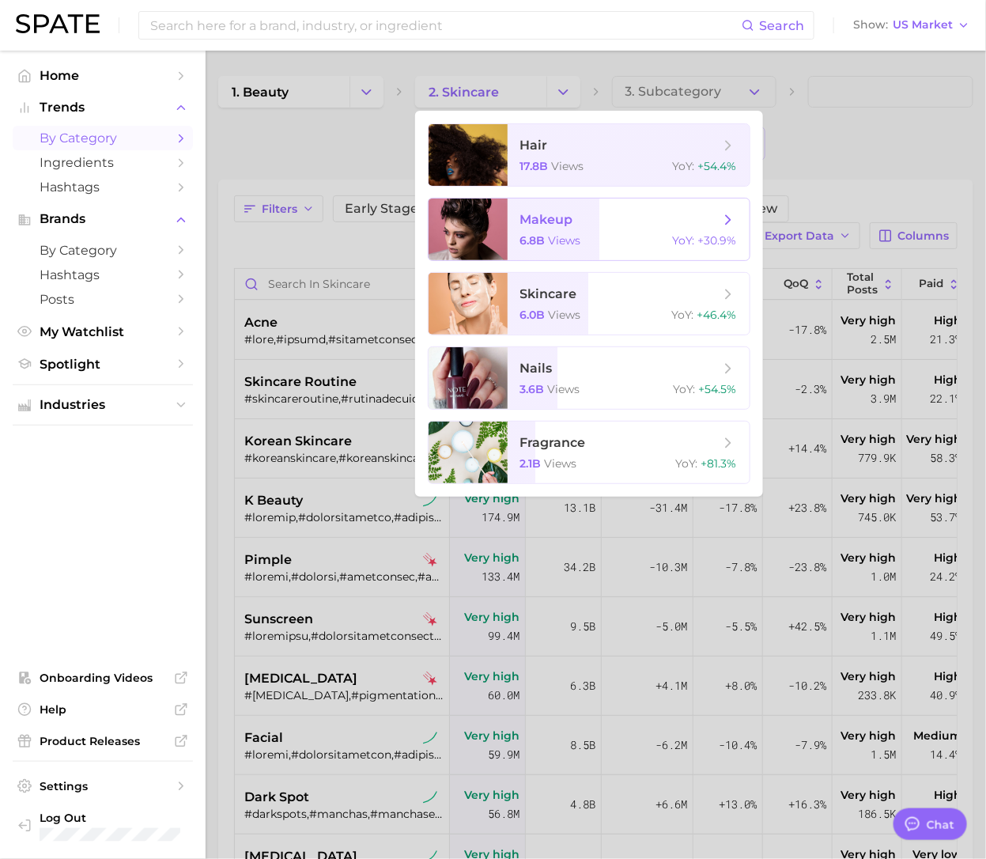
click at [534, 235] on span "6.8b" at bounding box center [532, 240] width 25 height 14
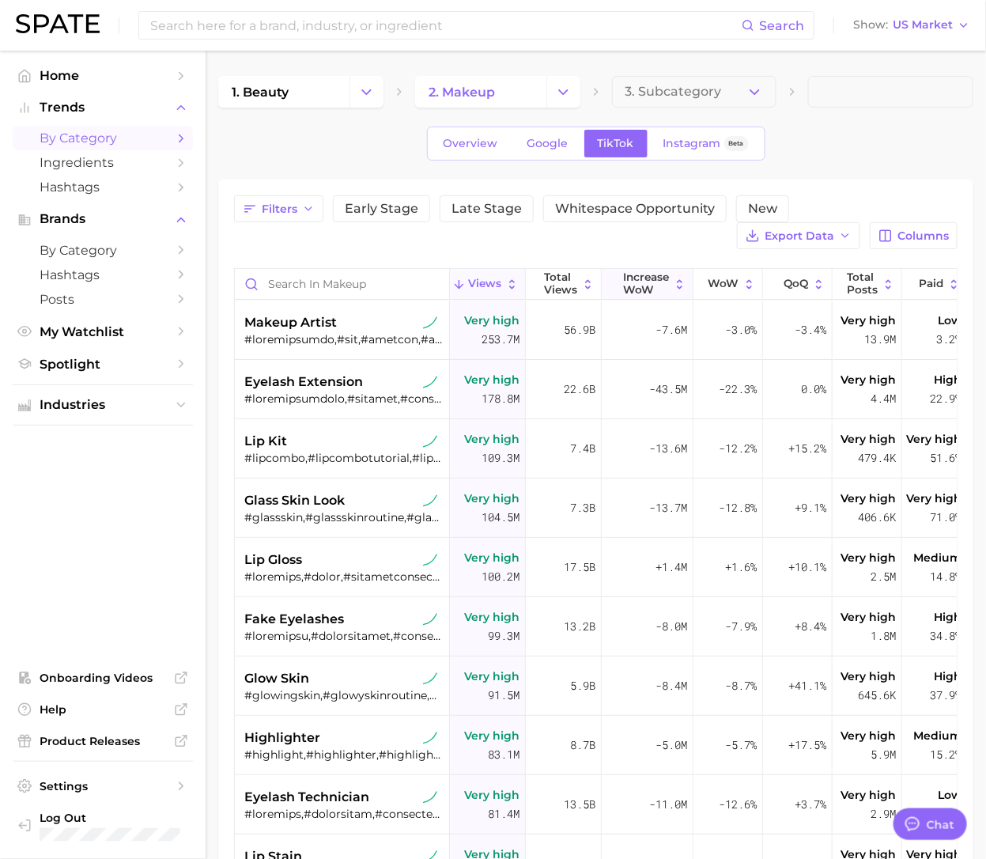
click at [624, 281] on span "Increase WoW" at bounding box center [647, 283] width 46 height 25
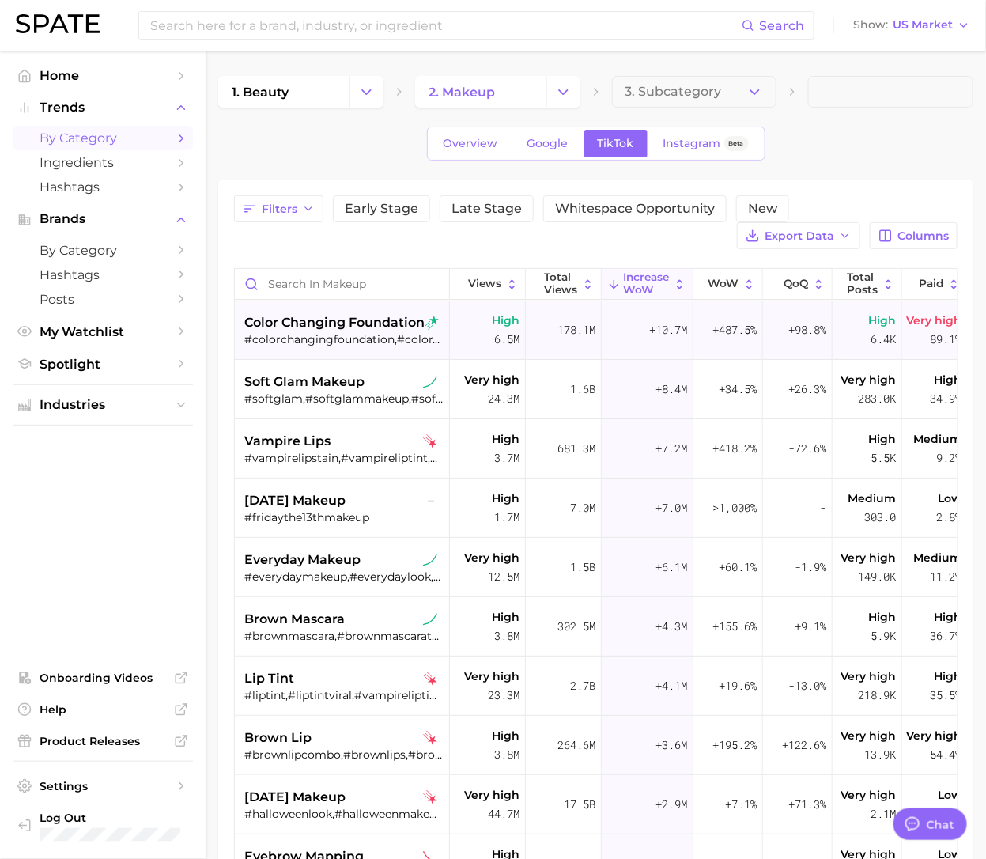
click at [332, 323] on span "color changing foundation" at bounding box center [334, 322] width 180 height 19
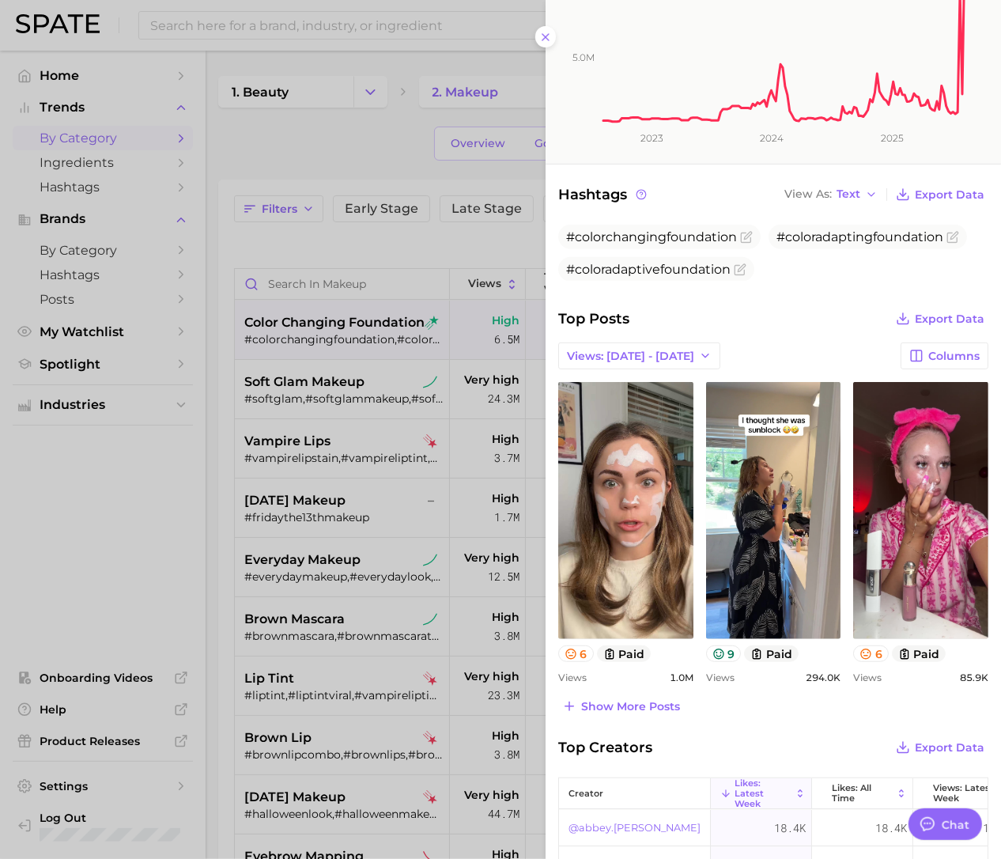
scroll to position [395, 0]
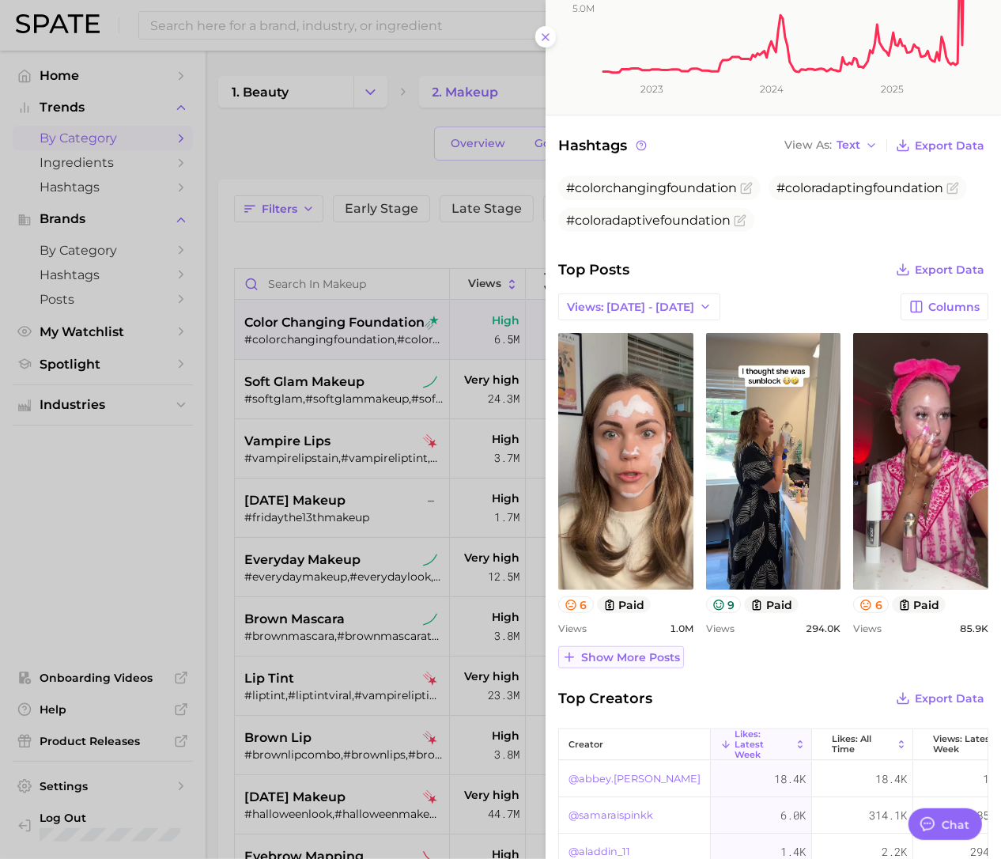
click at [587, 655] on span "Show more posts" at bounding box center [630, 657] width 99 height 13
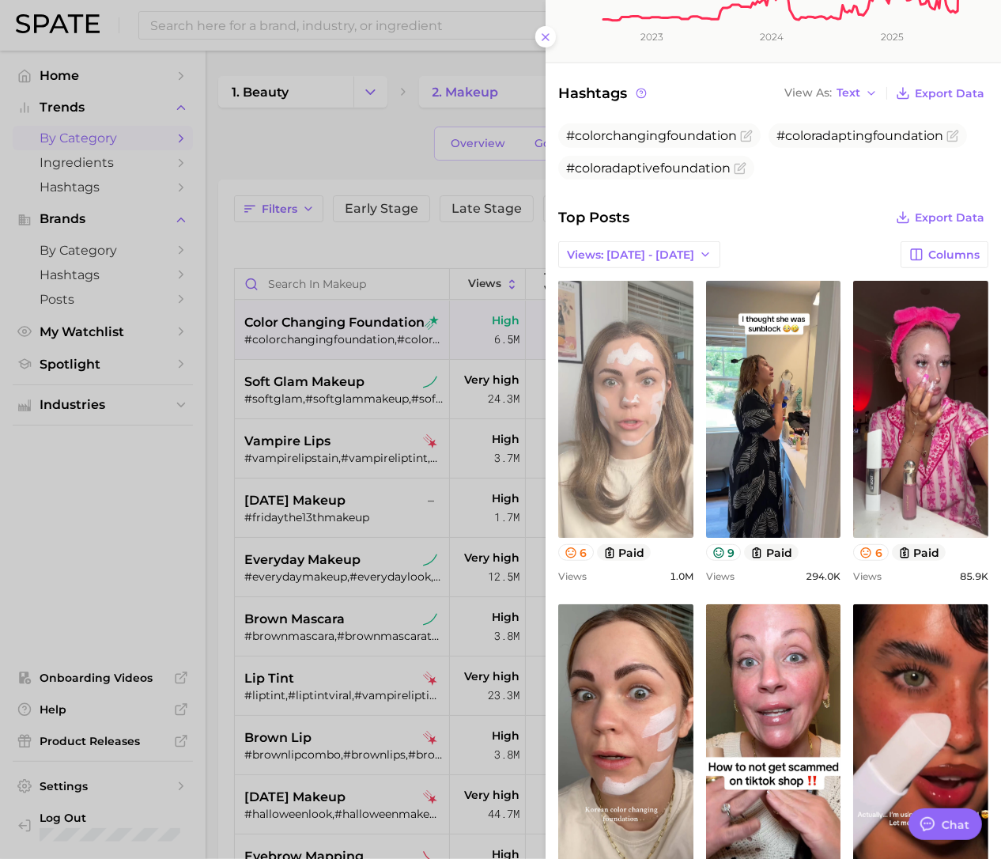
scroll to position [494, 0]
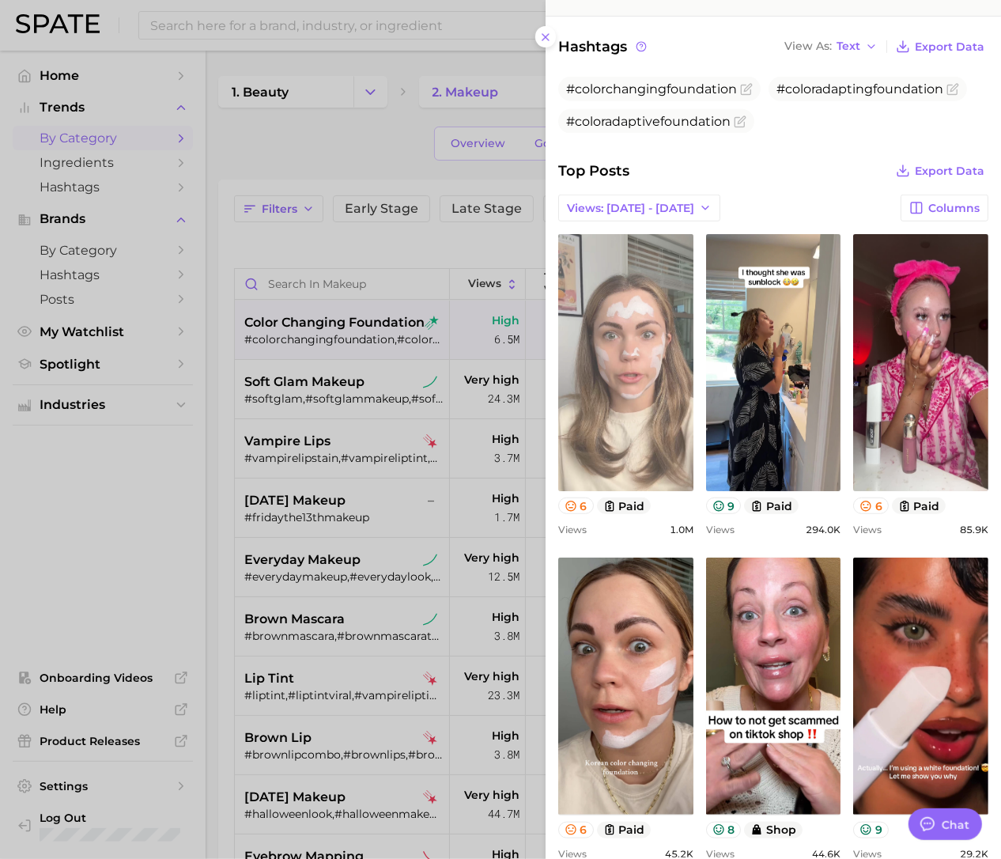
click at [625, 309] on link "view post on TikTok" at bounding box center [625, 362] width 135 height 257
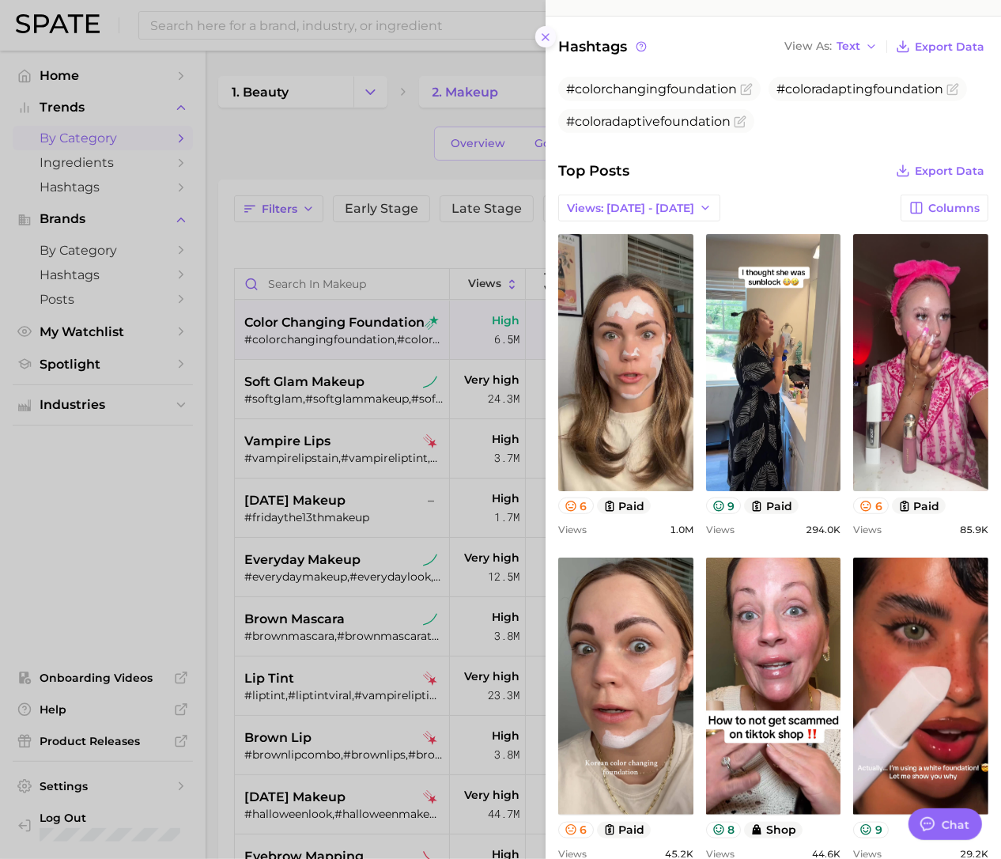
click at [546, 33] on icon at bounding box center [545, 37] width 13 height 13
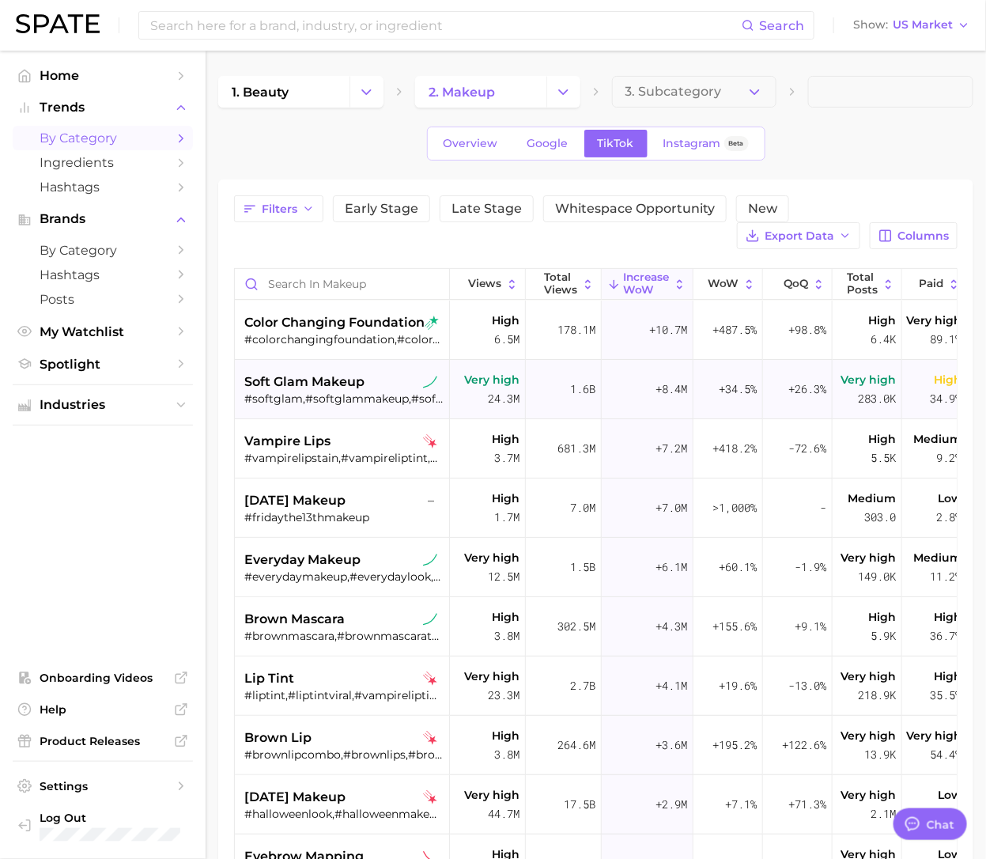
click at [320, 372] on span "soft glam makeup" at bounding box center [304, 381] width 120 height 19
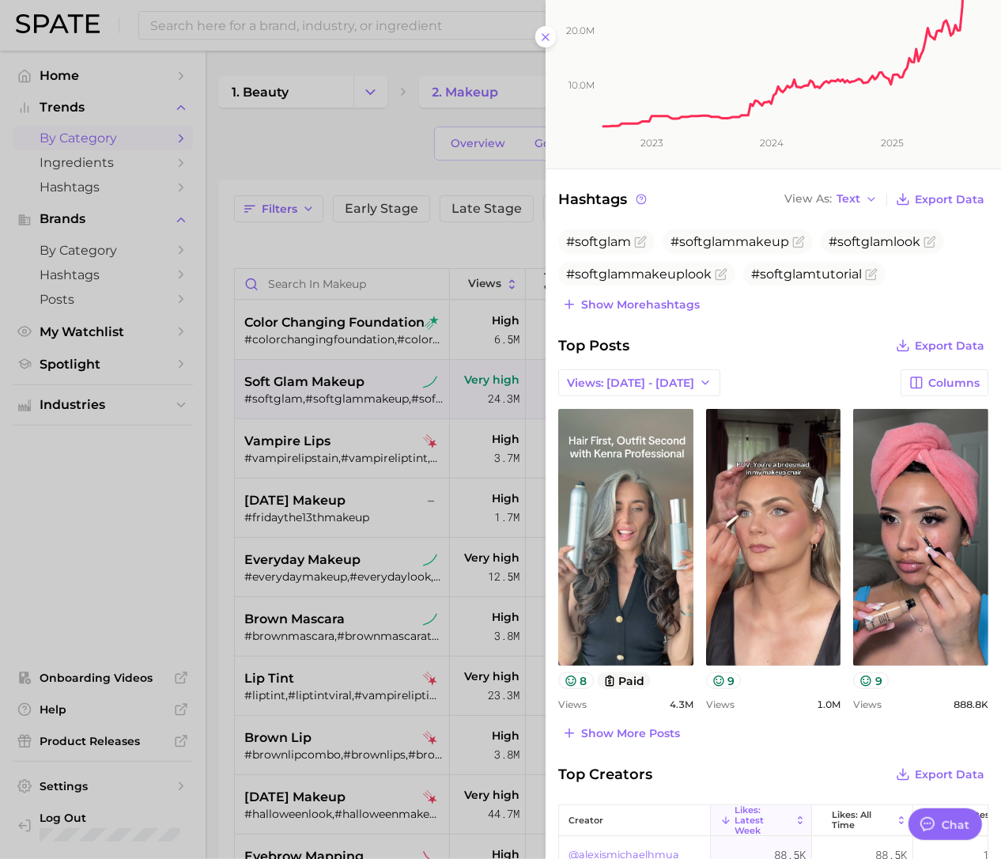
scroll to position [395, 0]
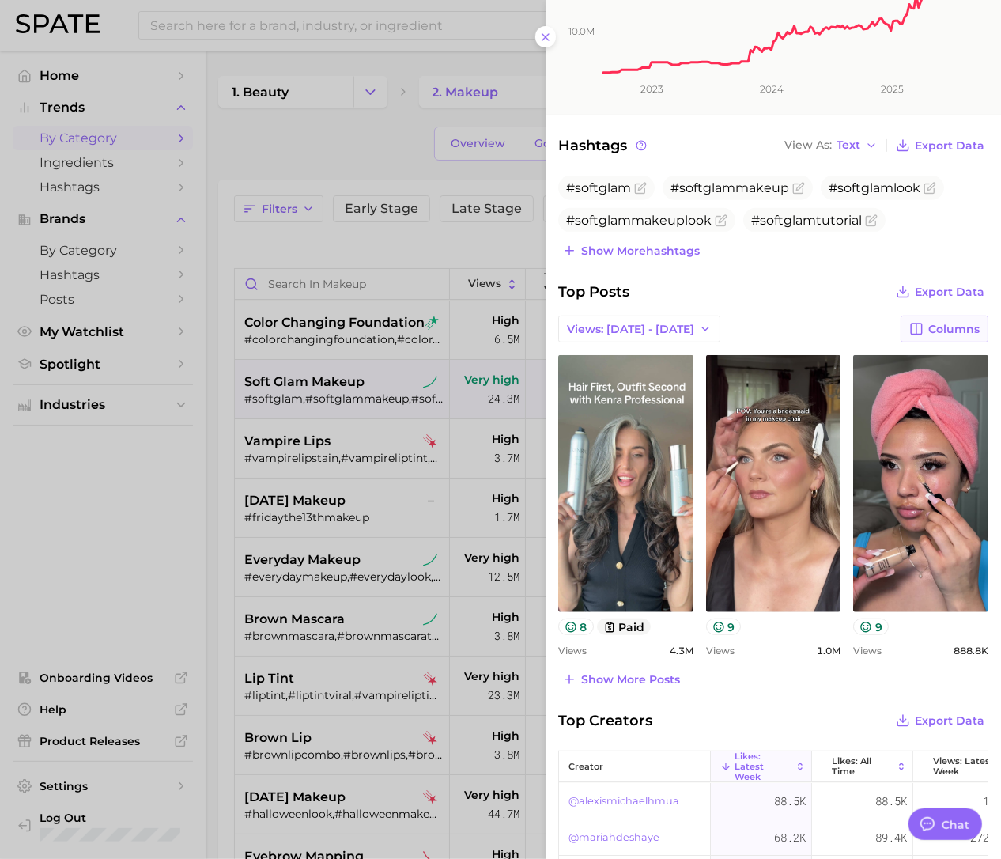
click at [909, 322] on icon "button" at bounding box center [916, 329] width 14 height 14
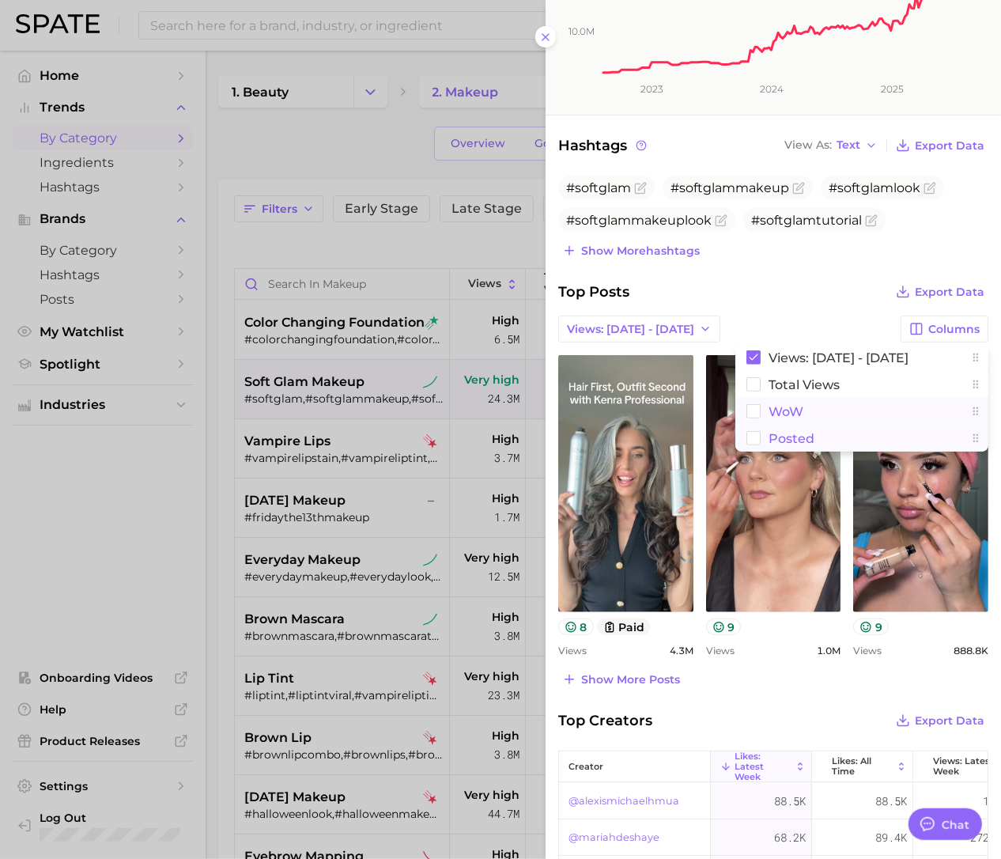
click at [769, 405] on span "WoW" at bounding box center [786, 411] width 35 height 13
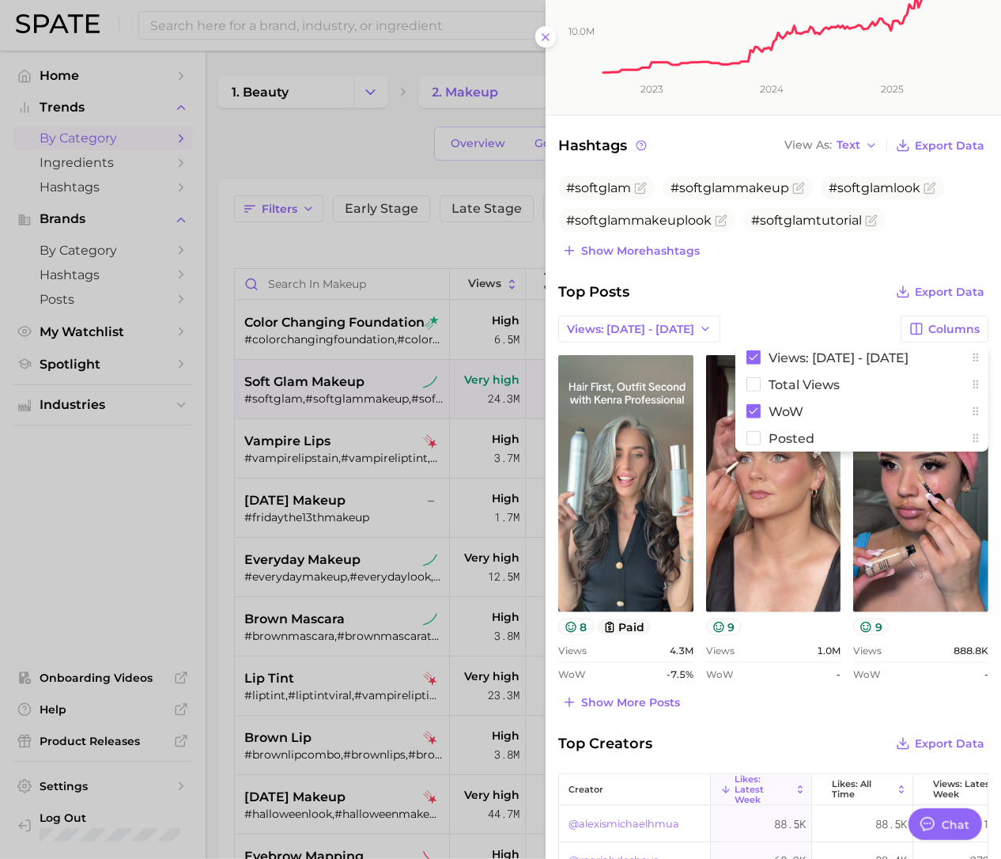
click at [781, 307] on div "Top Posts Export Data Views: [DATE] - [DATE] Columns Views: [DATE] - [DATE] Tot…" at bounding box center [773, 497] width 430 height 433
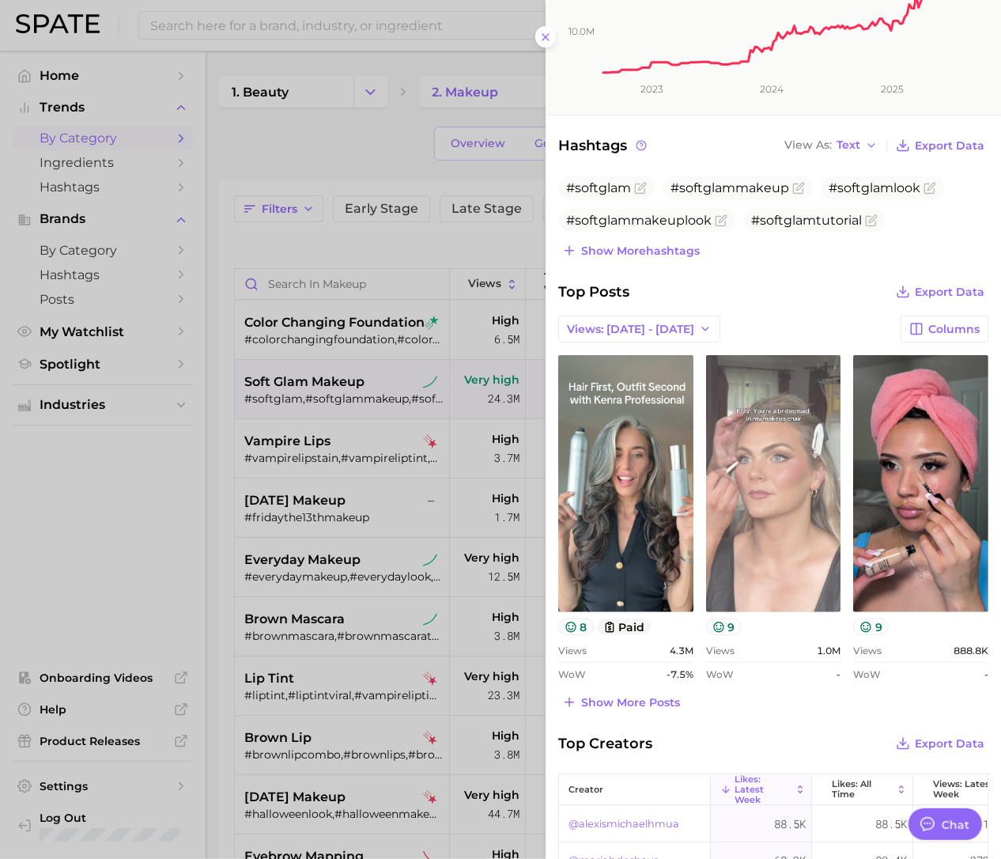
click at [796, 490] on link "view post on TikTok" at bounding box center [773, 483] width 135 height 257
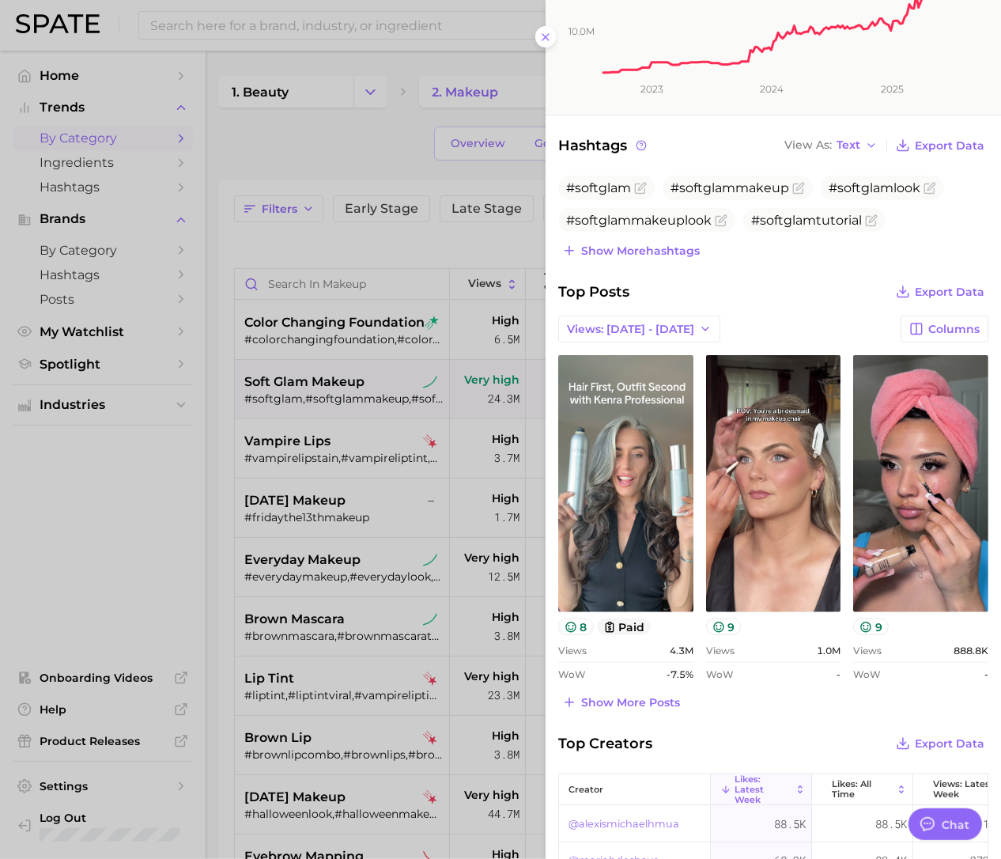
click at [266, 153] on div at bounding box center [500, 429] width 1001 height 859
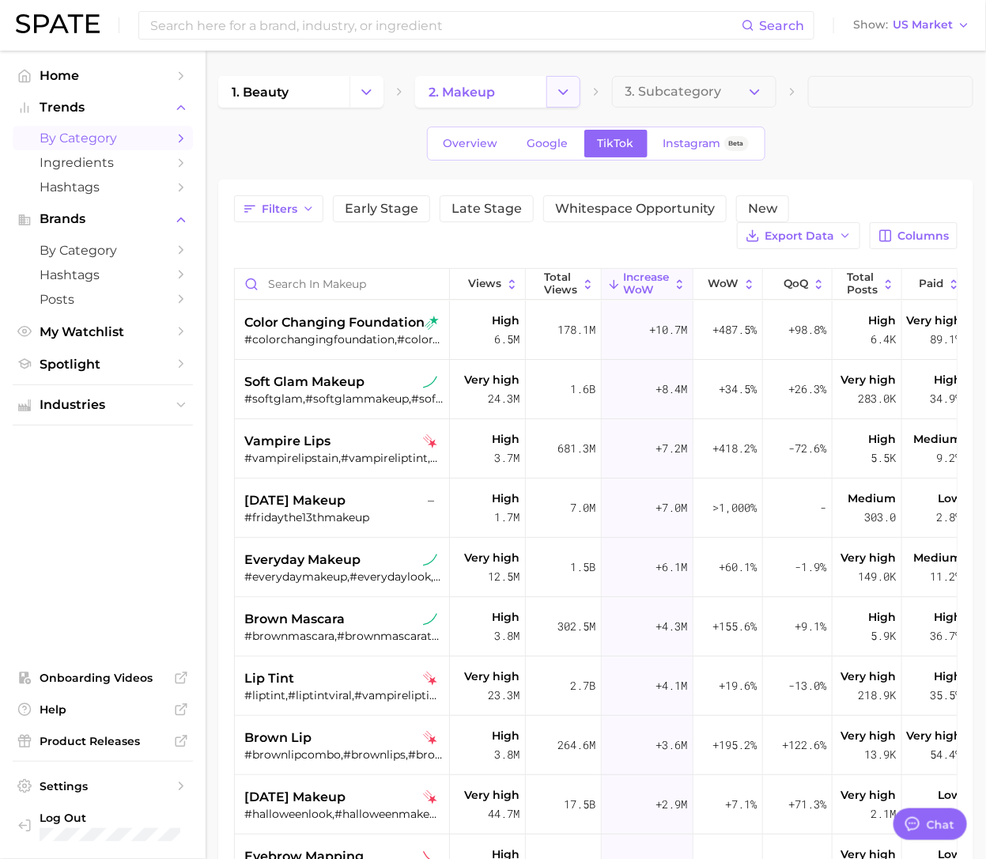
click at [565, 85] on icon "Change Category" at bounding box center [563, 92] width 17 height 17
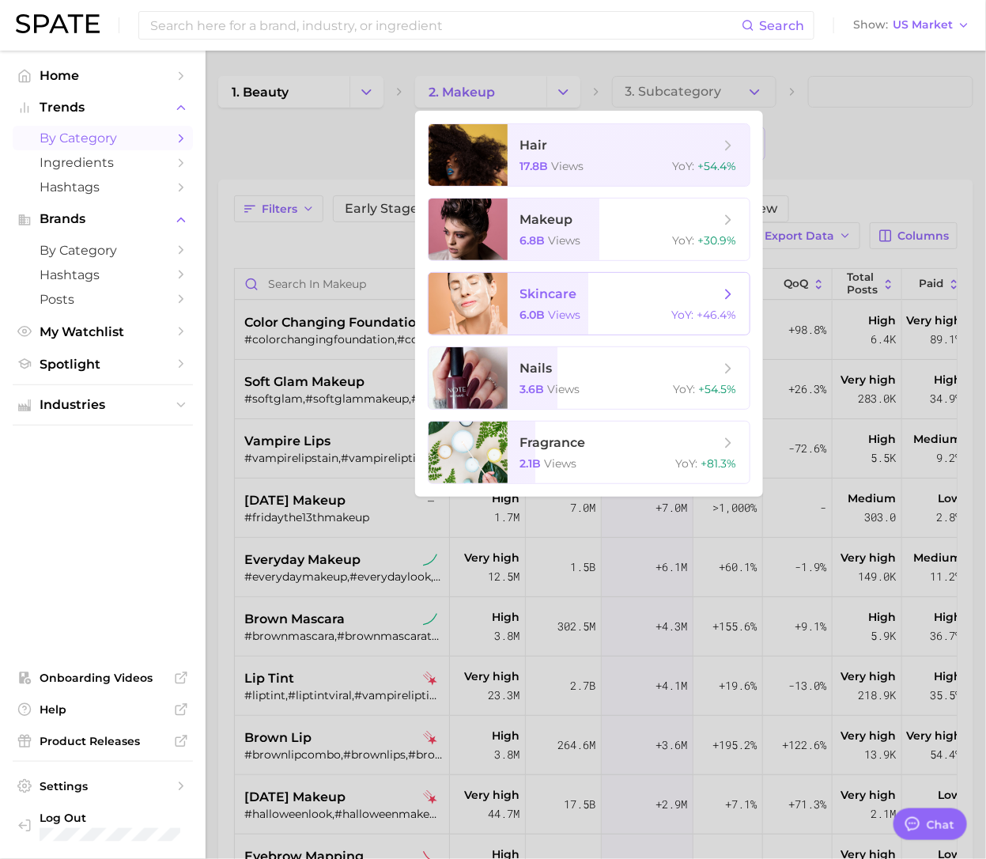
click at [544, 318] on span "6.0b" at bounding box center [532, 315] width 25 height 14
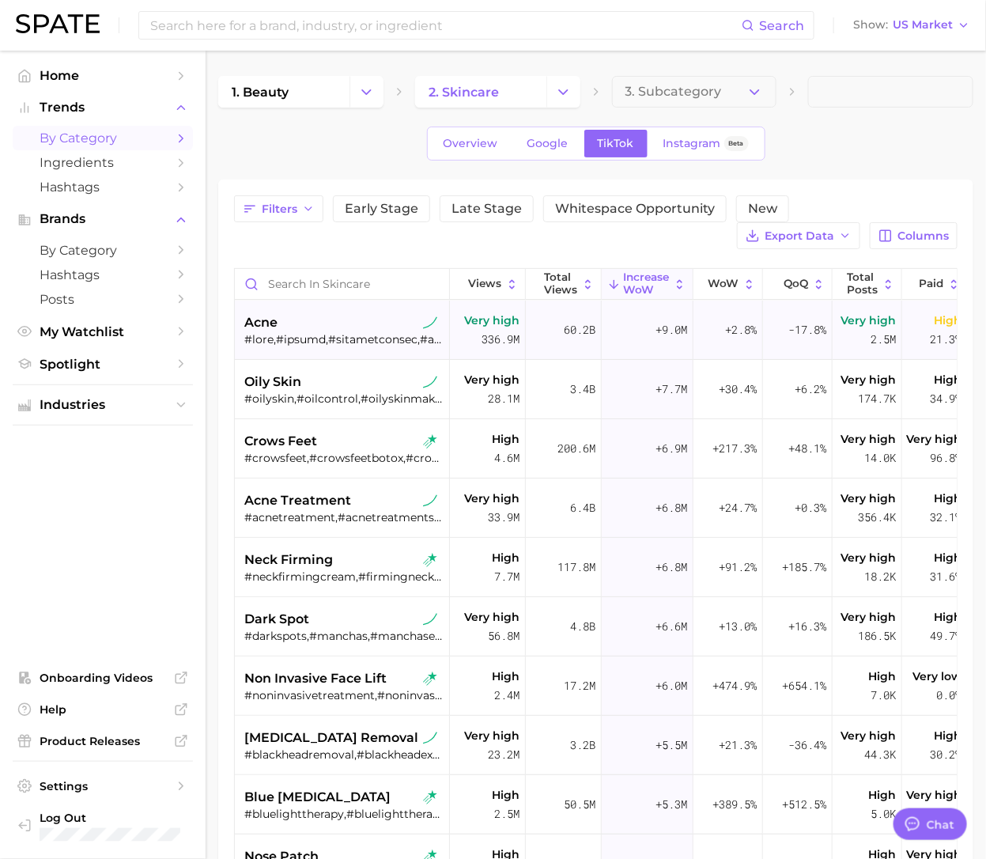
click at [345, 326] on div "acne" at bounding box center [343, 322] width 199 height 19
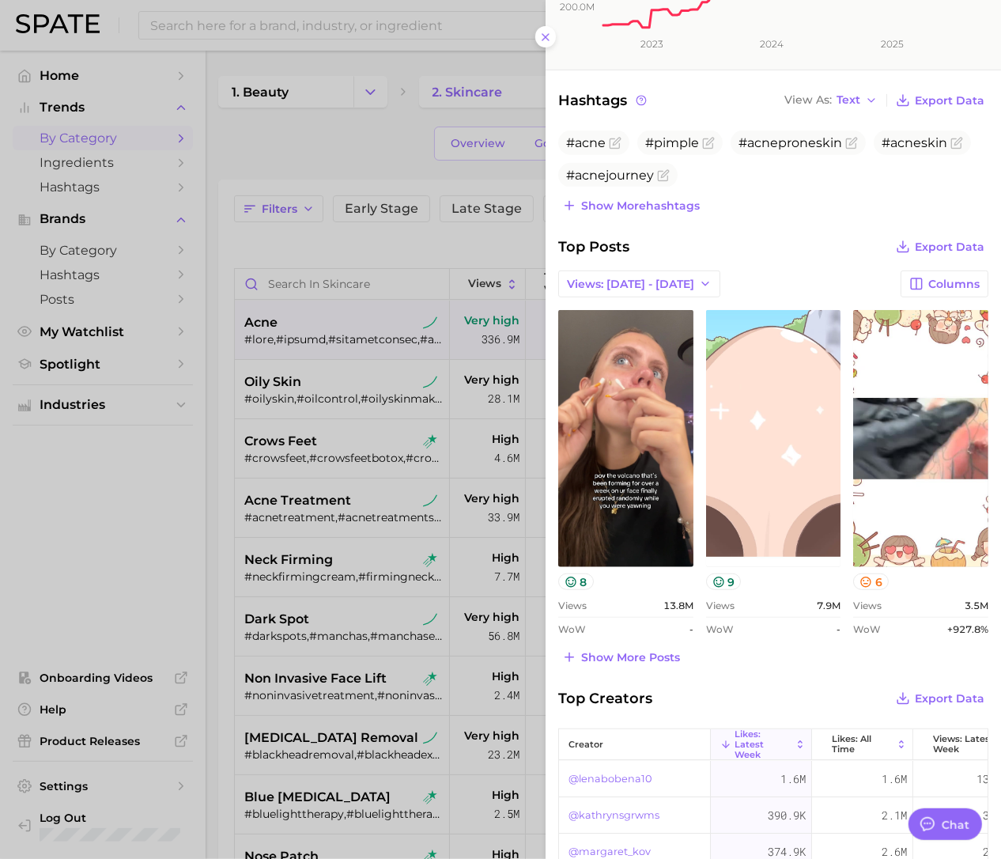
scroll to position [494, 0]
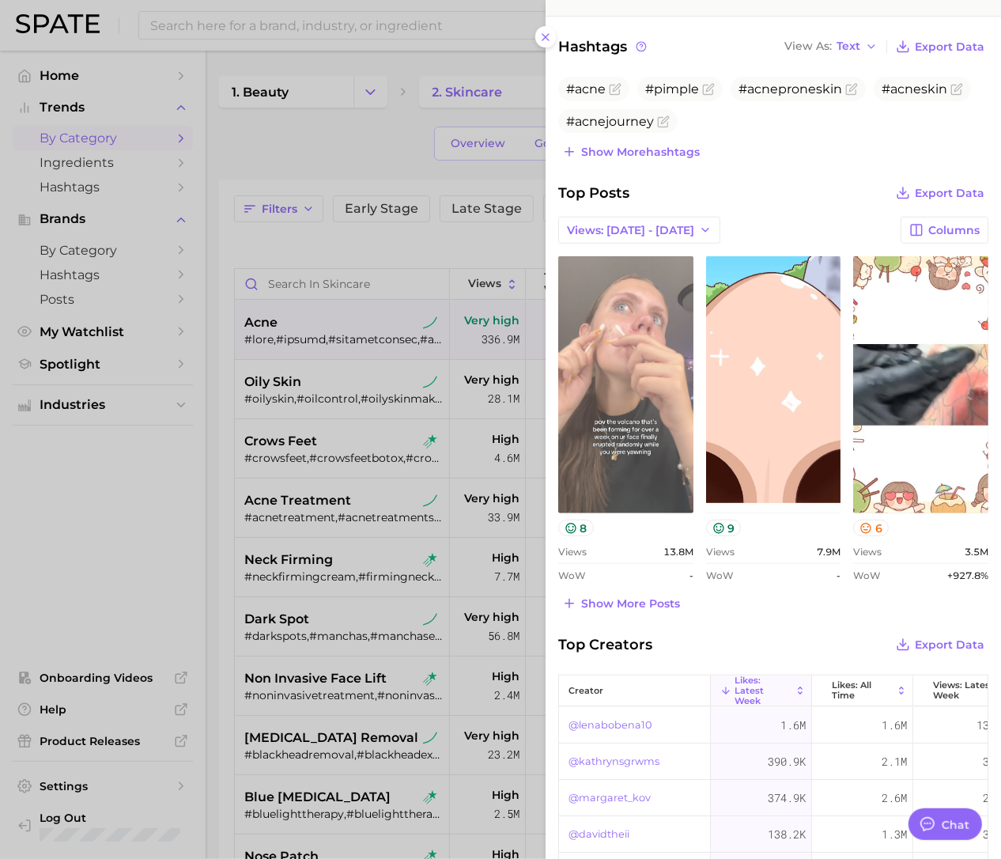
click at [627, 393] on link "view post on TikTok" at bounding box center [625, 384] width 135 height 257
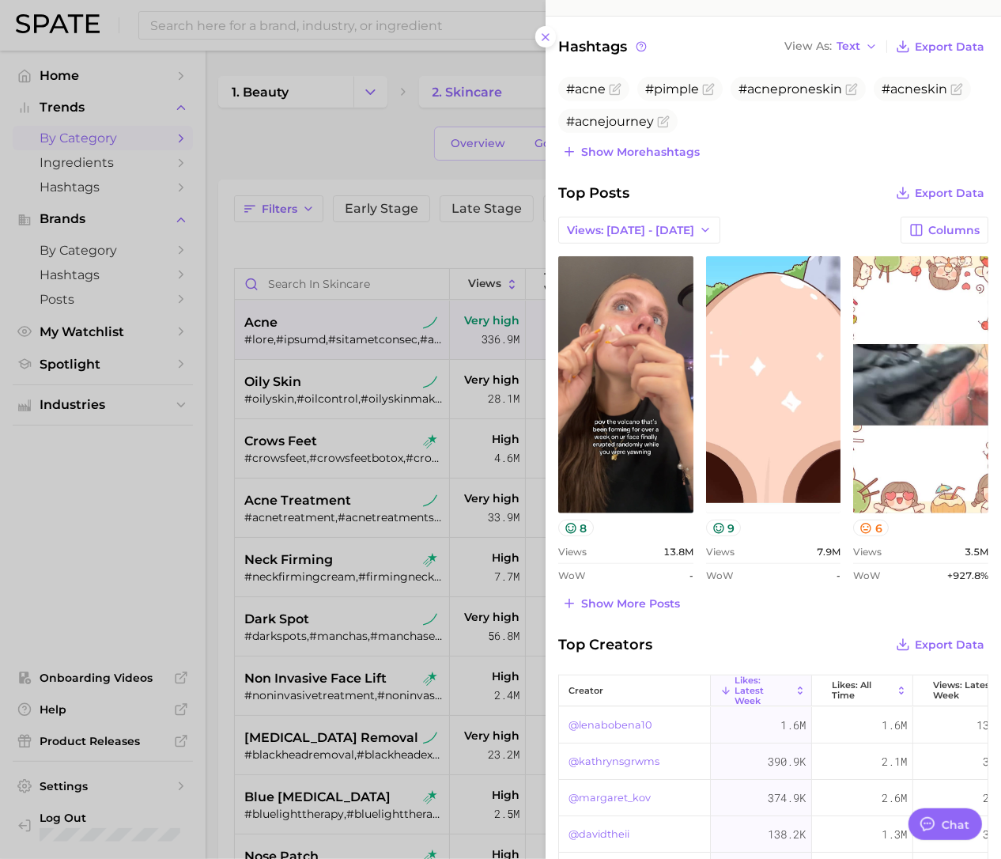
click at [289, 217] on div at bounding box center [500, 429] width 1001 height 859
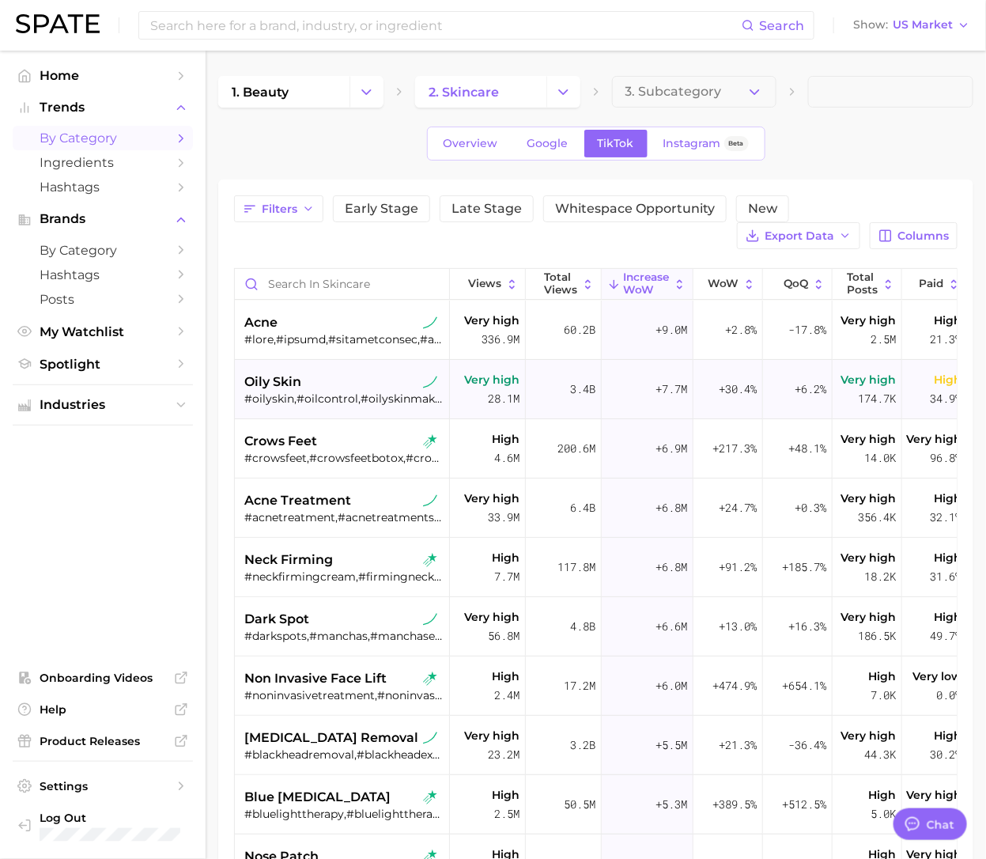
click at [293, 414] on div "oily skin #oilyskin,#oilcontrol,#oilyskinmakeup,#pielgrasa,#oilyskintips,#makeu…" at bounding box center [343, 389] width 199 height 59
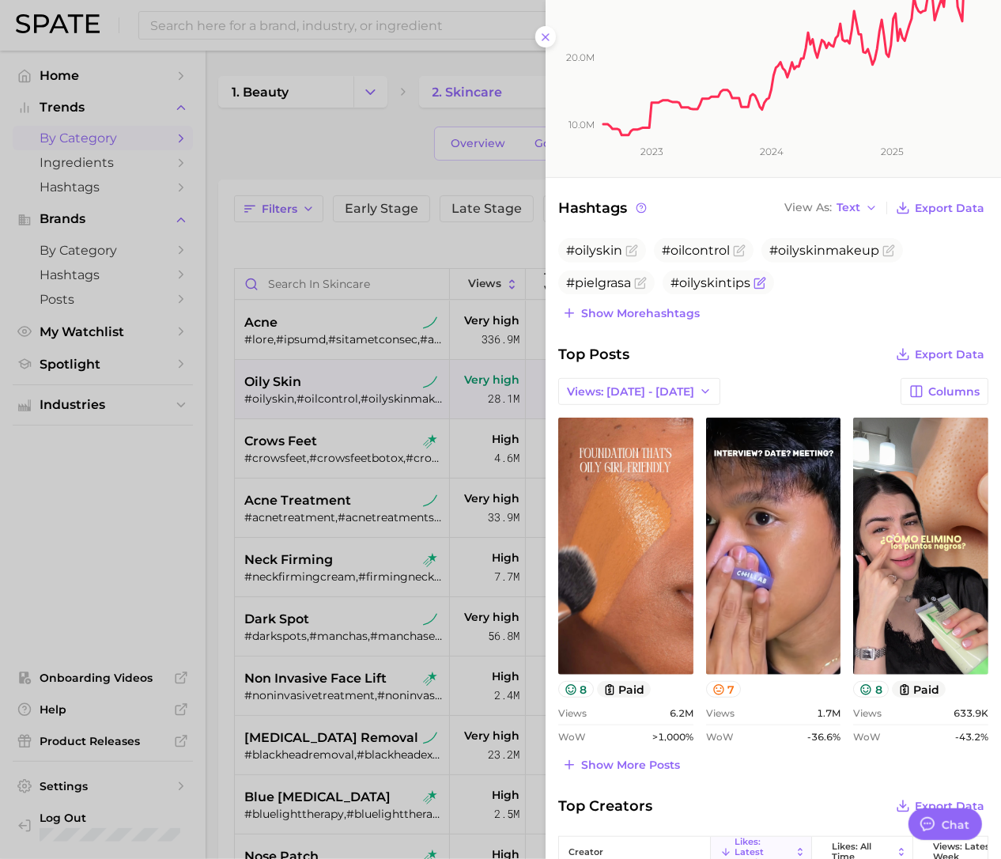
scroll to position [395, 0]
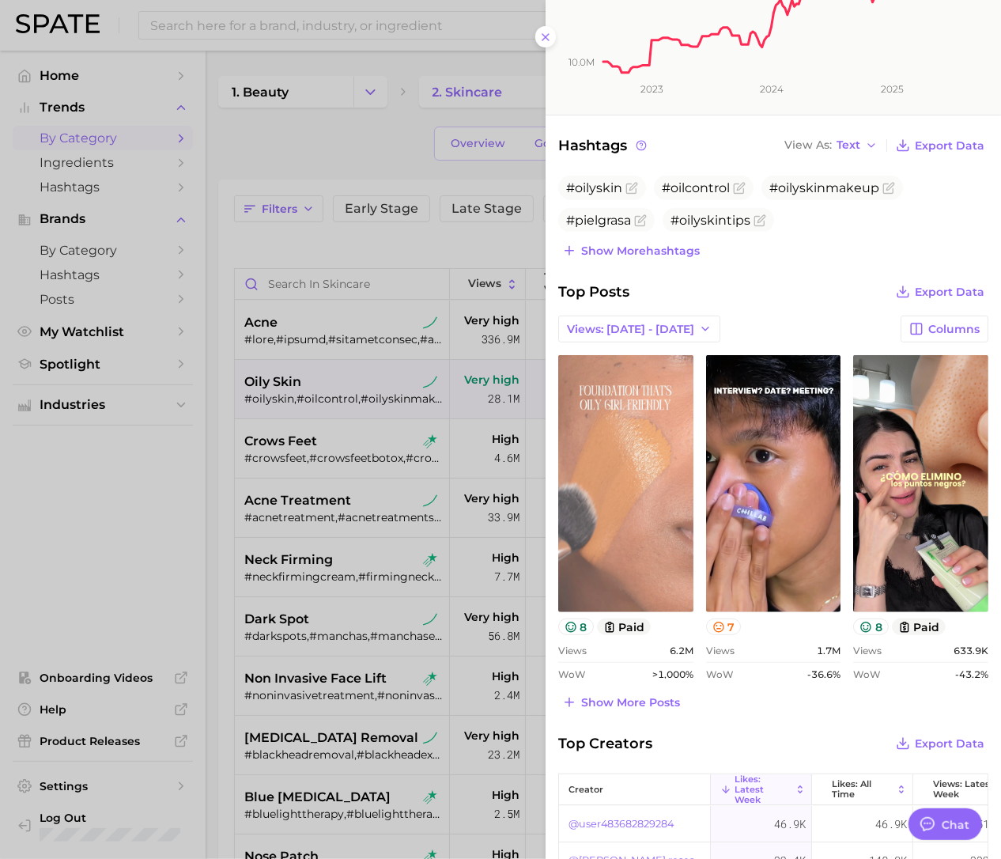
click at [634, 456] on link "view post on TikTok" at bounding box center [625, 483] width 135 height 257
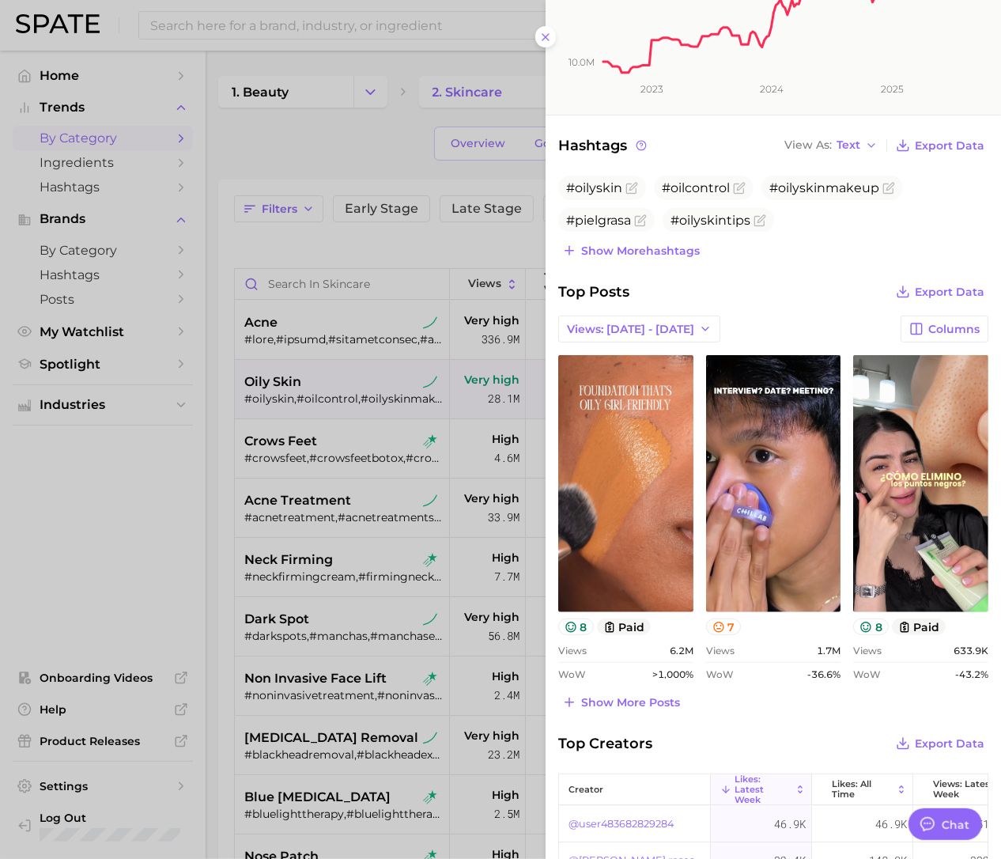
click at [546, 25] on icon "10.0m 20.0m 30.0m 2023 2024 2025" at bounding box center [766, -1] width 440 height 229
click at [543, 34] on line at bounding box center [545, 37] width 6 height 6
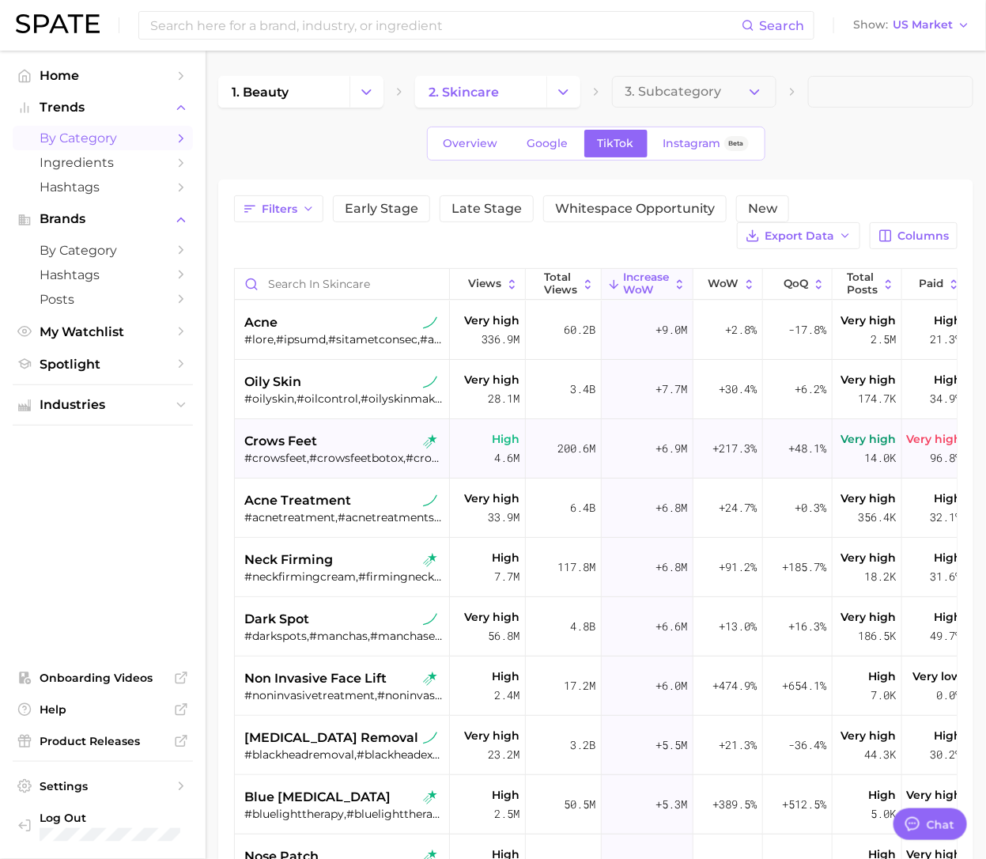
click at [330, 447] on div "crows feet" at bounding box center [343, 441] width 199 height 19
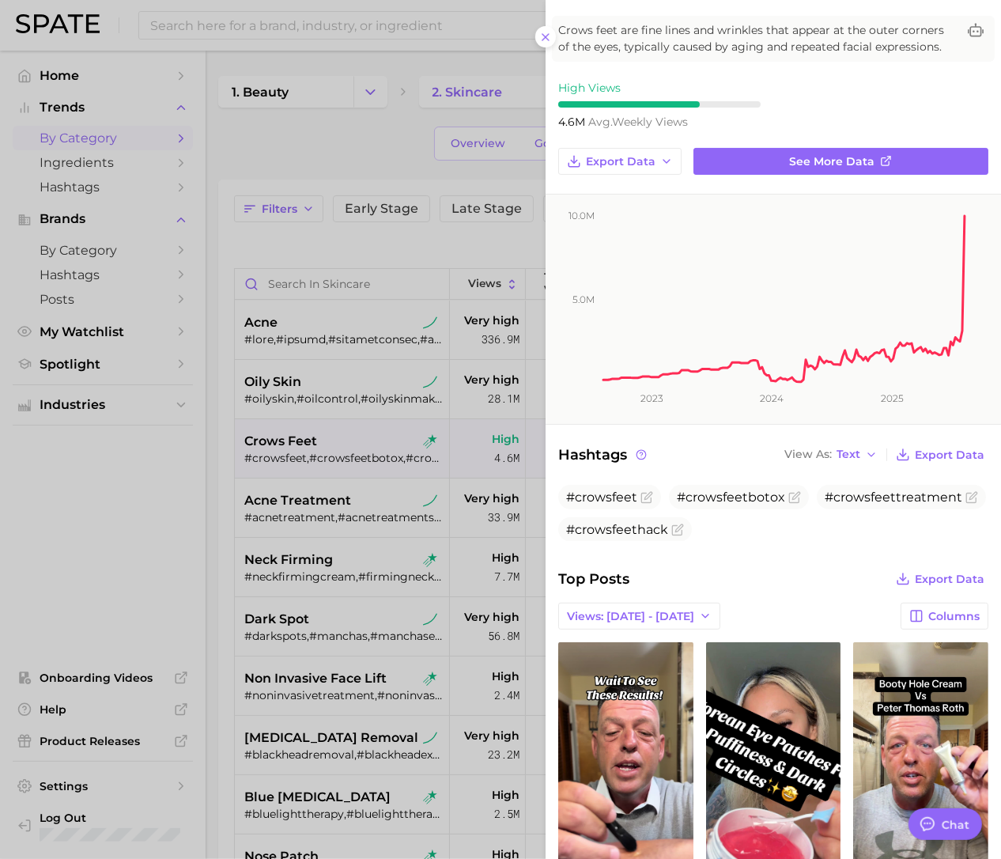
scroll to position [297, 0]
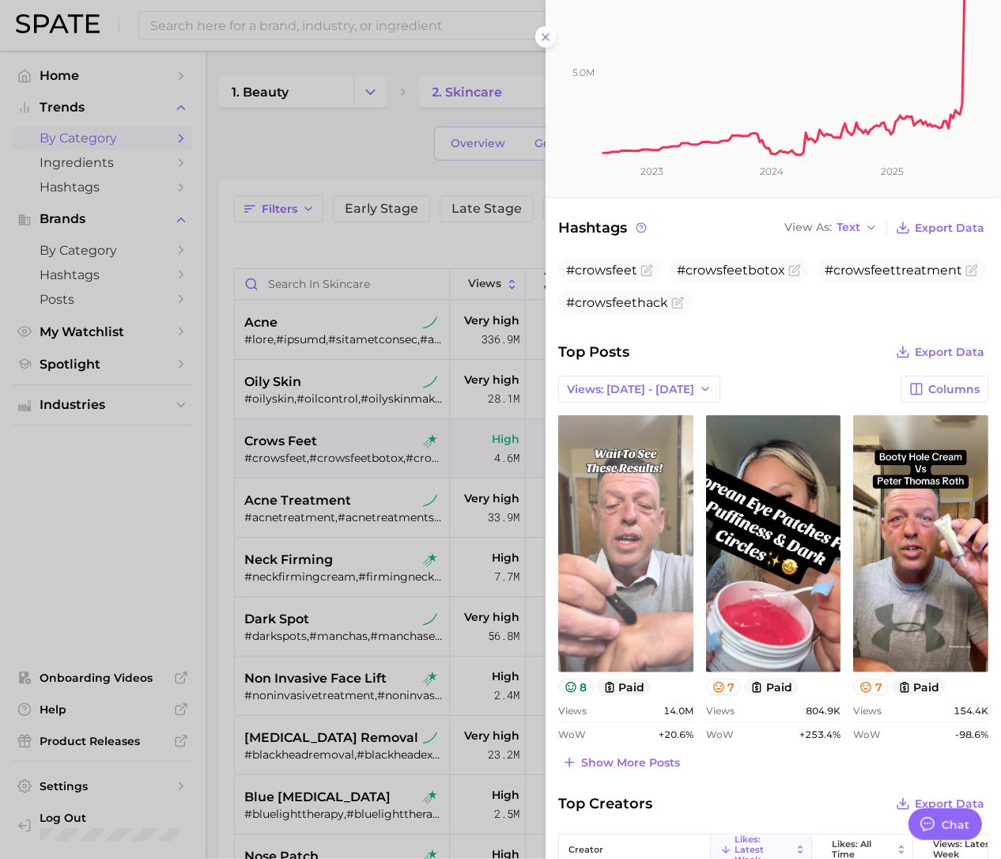
click at [629, 504] on link "view post on TikTok" at bounding box center [625, 543] width 135 height 257
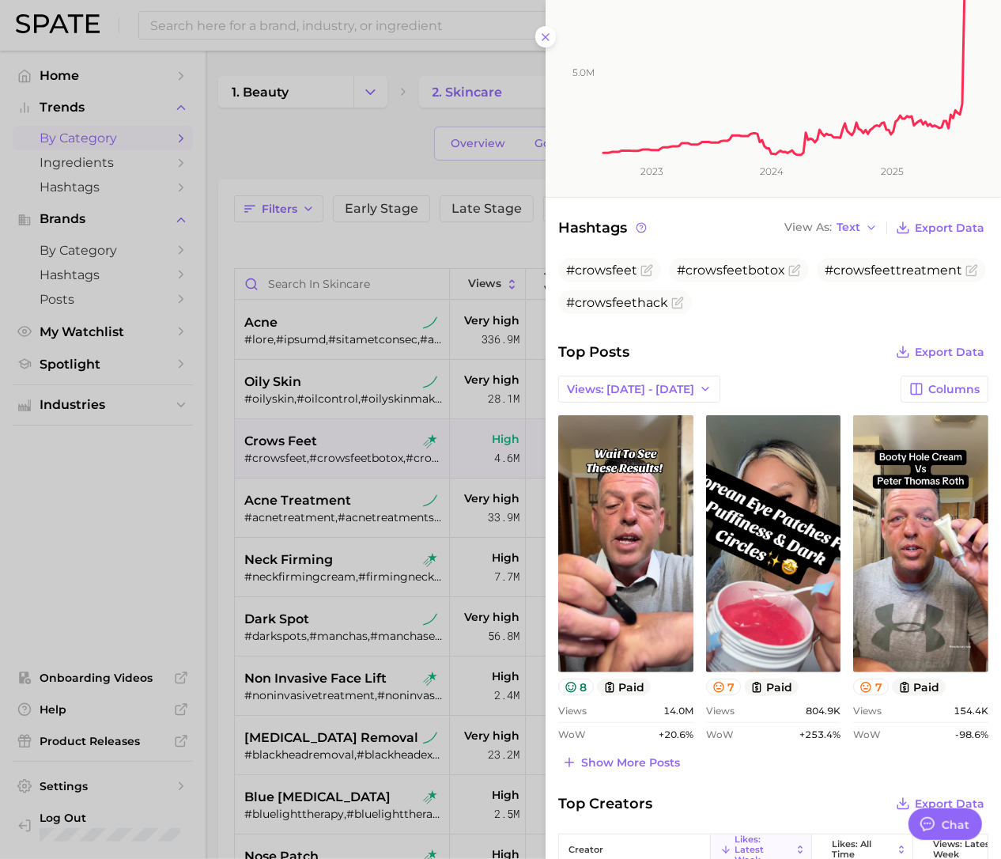
click at [546, 40] on icon "5.0m 10.0m 2023 2024 2025" at bounding box center [766, 82] width 440 height 229
click at [543, 36] on icon at bounding box center [545, 37] width 13 height 13
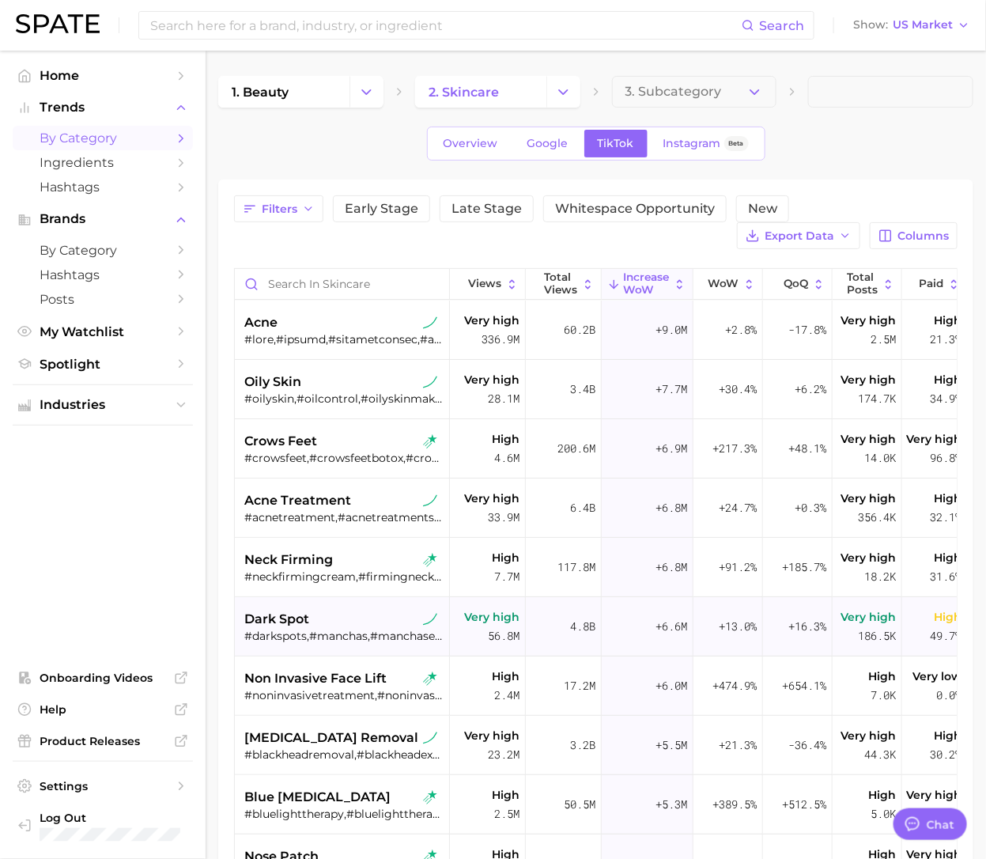
click at [293, 634] on div "#darkspots,#manchas,#manchasenlapiel,#darkspot,#fadedarkspots,#manchasoscuras,#…" at bounding box center [343, 636] width 199 height 14
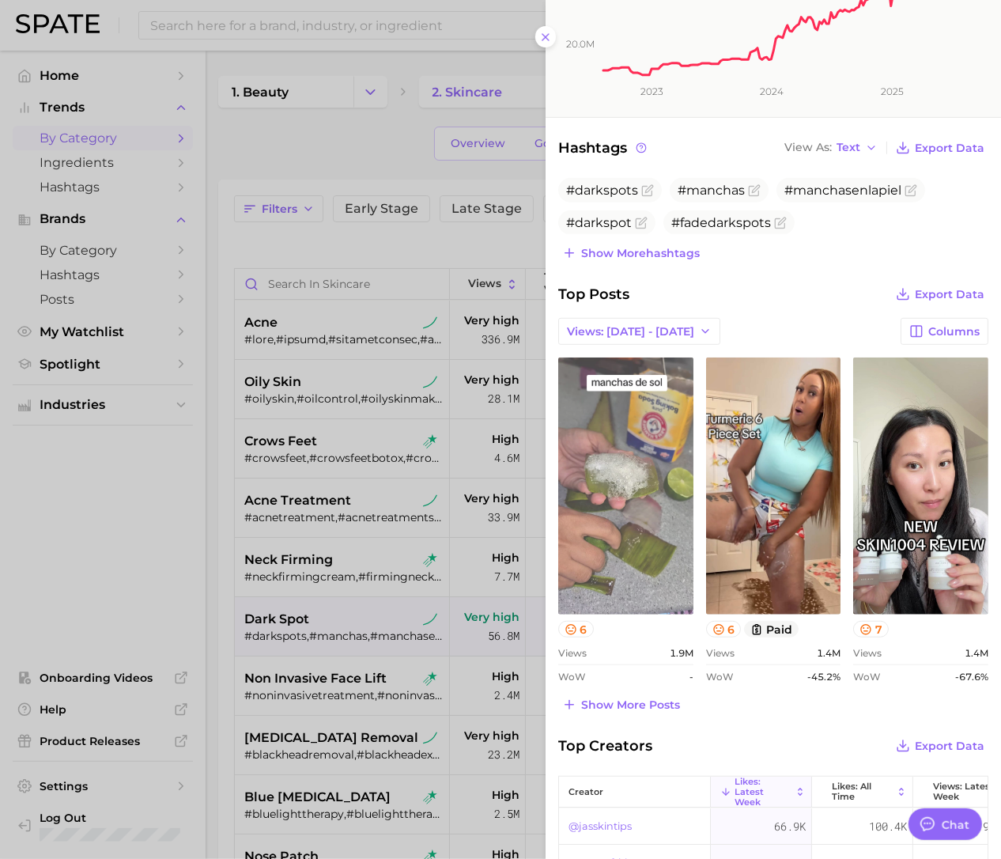
scroll to position [395, 0]
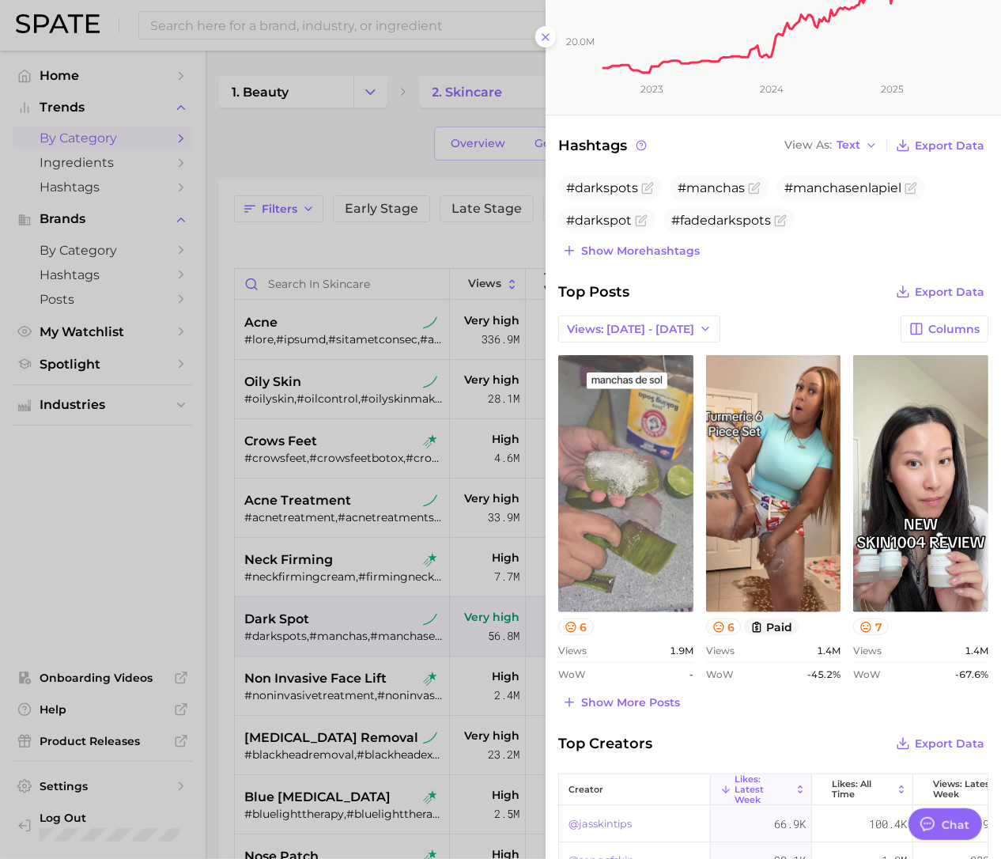
click at [589, 524] on link "view post on TikTok" at bounding box center [625, 483] width 135 height 257
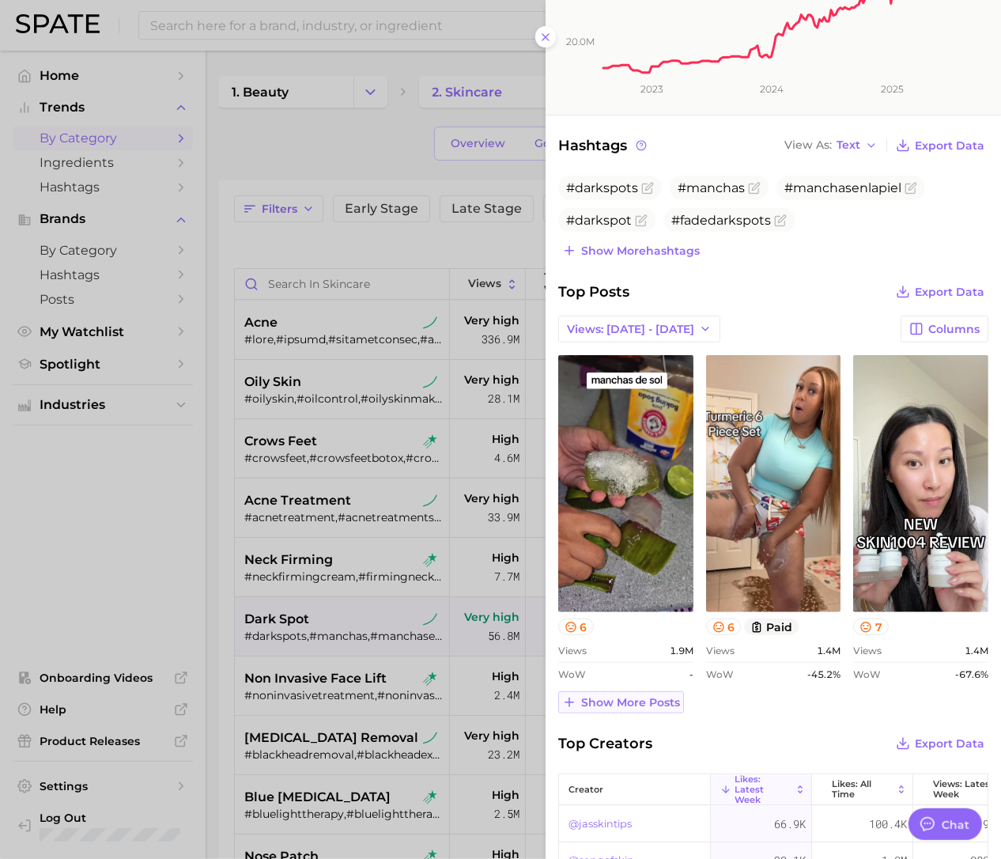
click at [597, 673] on span "Show more posts" at bounding box center [630, 702] width 99 height 13
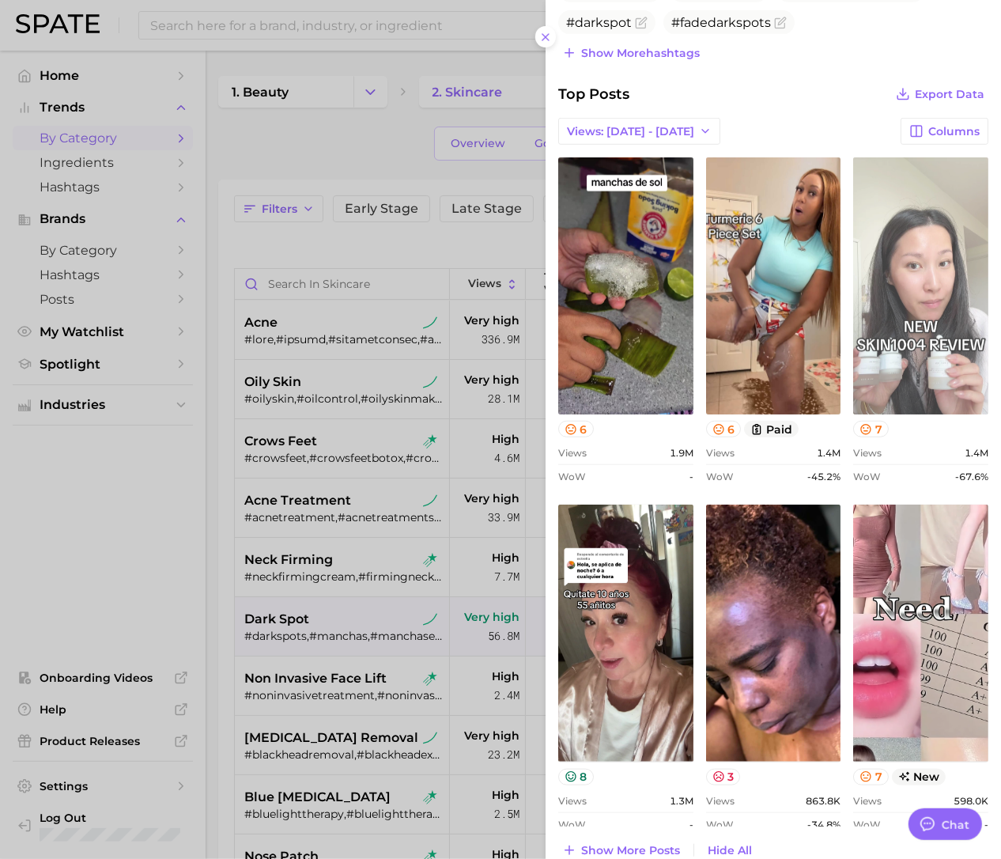
scroll to position [494, 0]
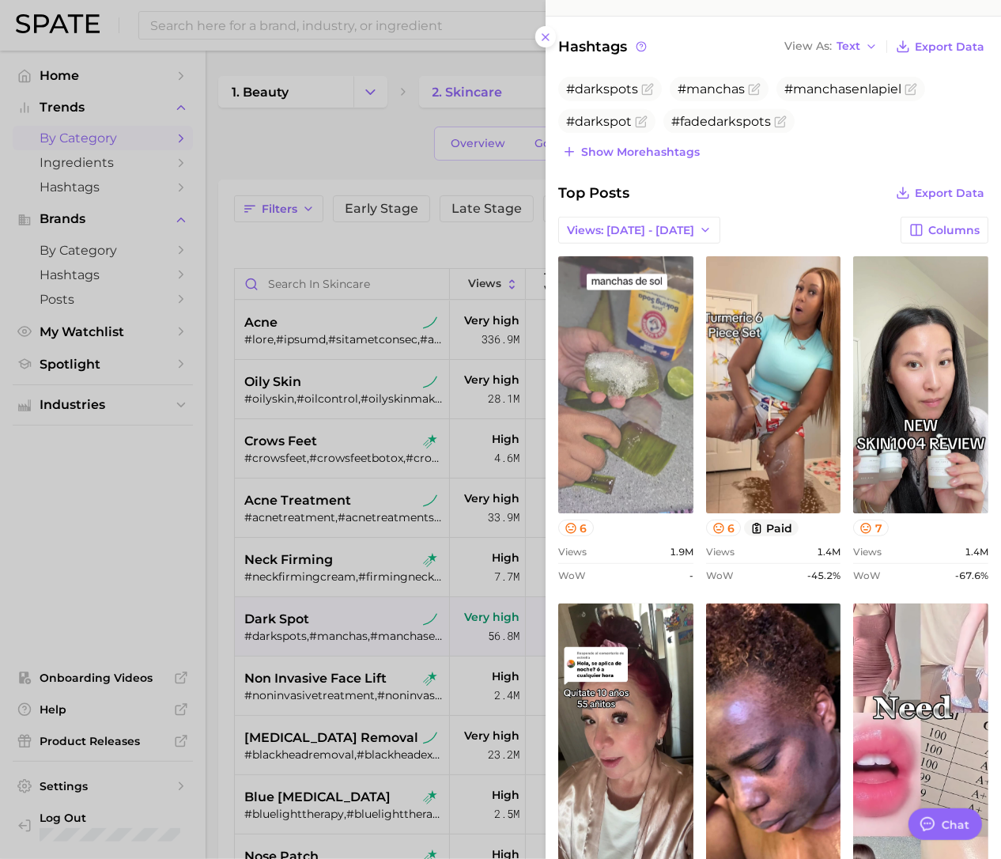
click at [613, 393] on link "view post on TikTok" at bounding box center [625, 384] width 135 height 257
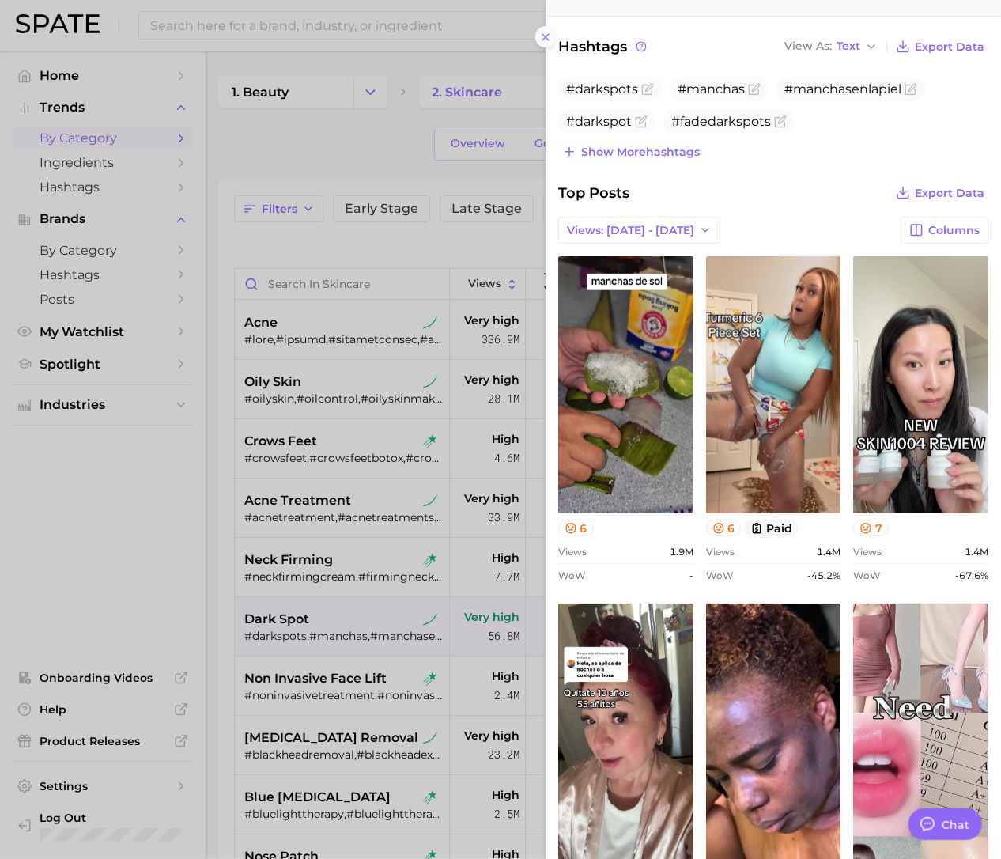
click at [546, 36] on icon at bounding box center [545, 37] width 13 height 13
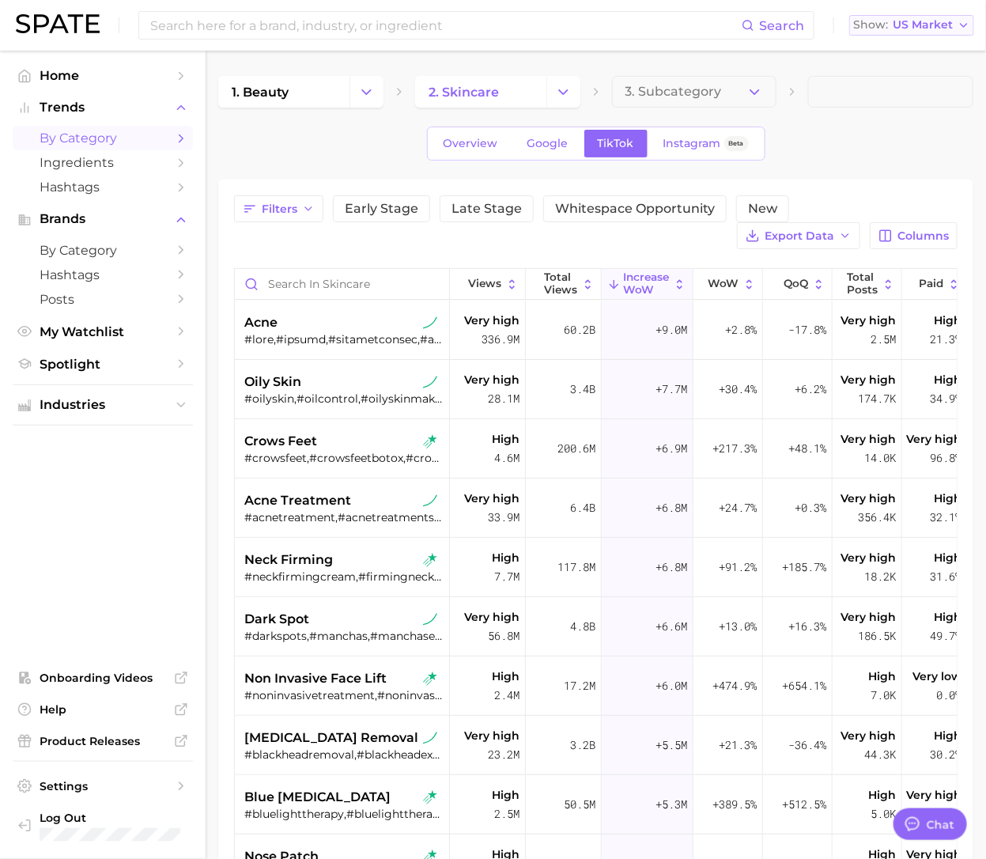
click at [892, 22] on div "Show US Market" at bounding box center [903, 25] width 100 height 9
click at [871, 80] on span "[GEOGRAPHIC_DATA]" at bounding box center [905, 79] width 123 height 13
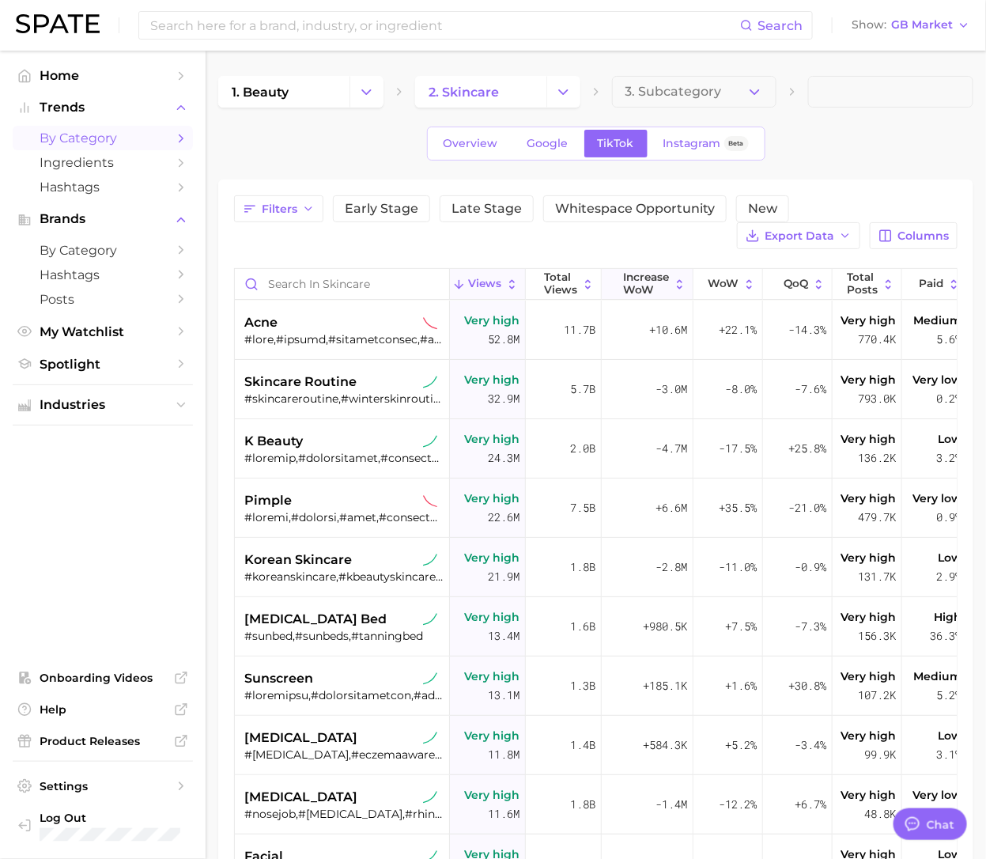
click at [654, 281] on span "Increase WoW" at bounding box center [647, 283] width 46 height 25
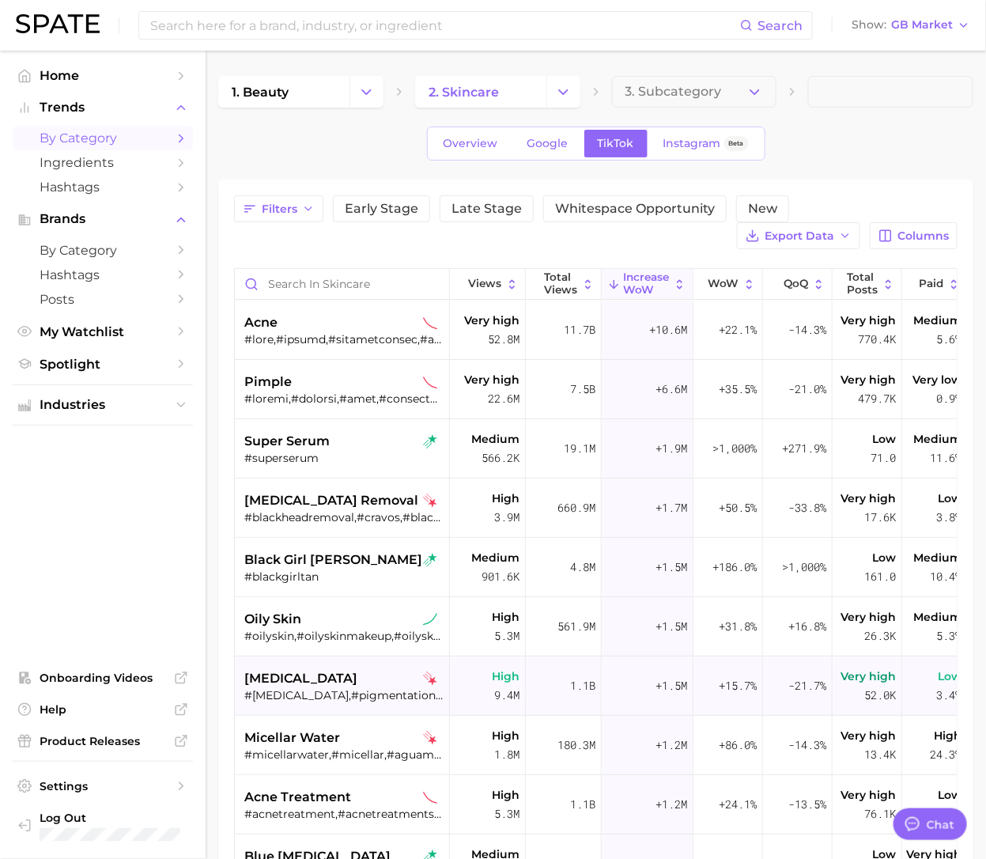
click at [282, 673] on div "#[MEDICAL_DATA],#pigmentation,#hyperpigmentationtips,#skinpigmentation,#howtoge…" at bounding box center [343, 695] width 199 height 14
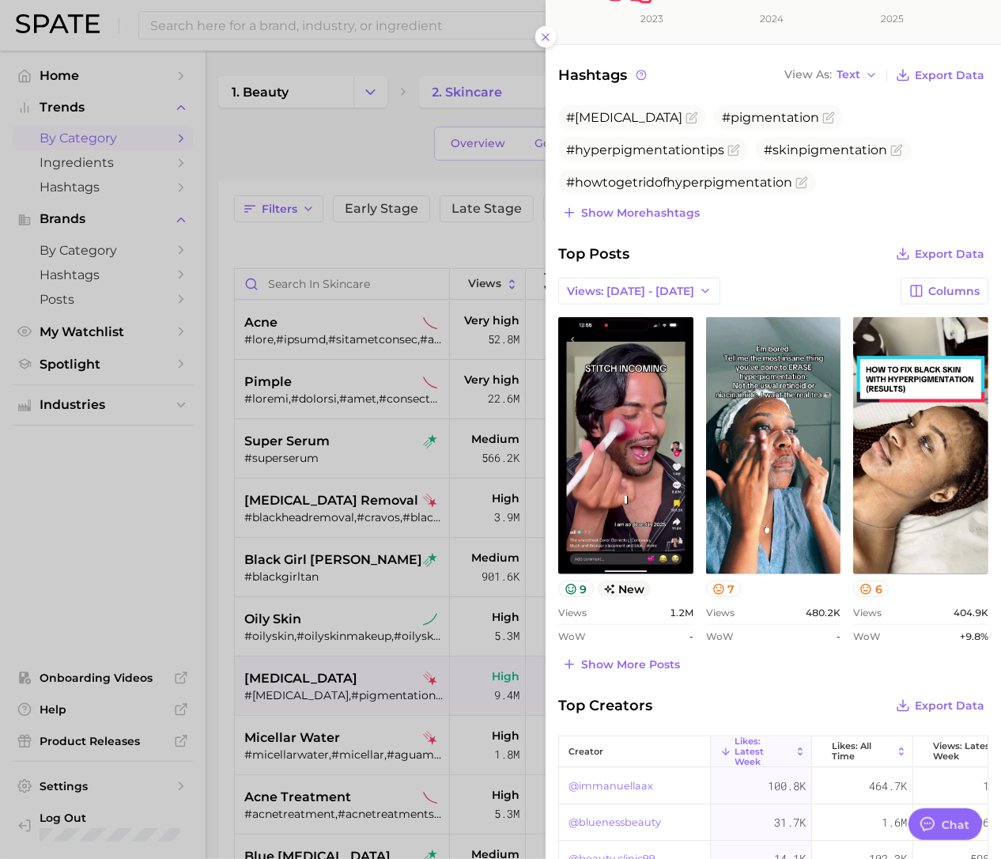
scroll to position [494, 0]
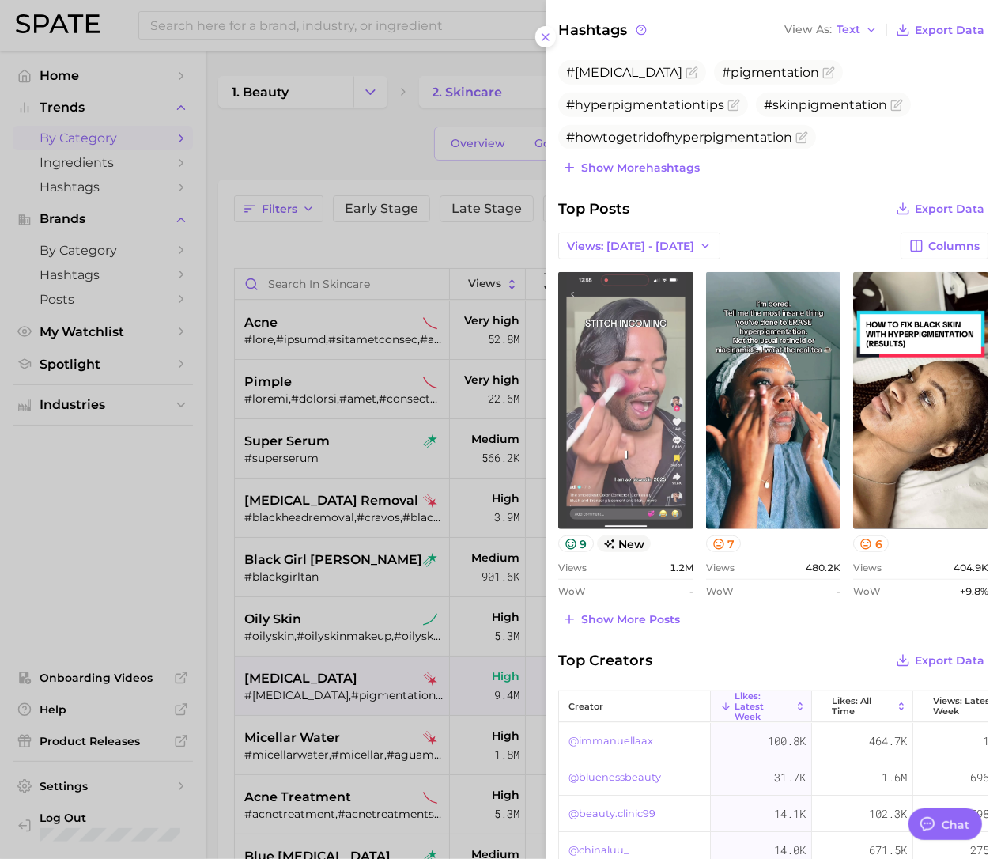
click at [617, 472] on link "view post on TikTok" at bounding box center [625, 400] width 135 height 257
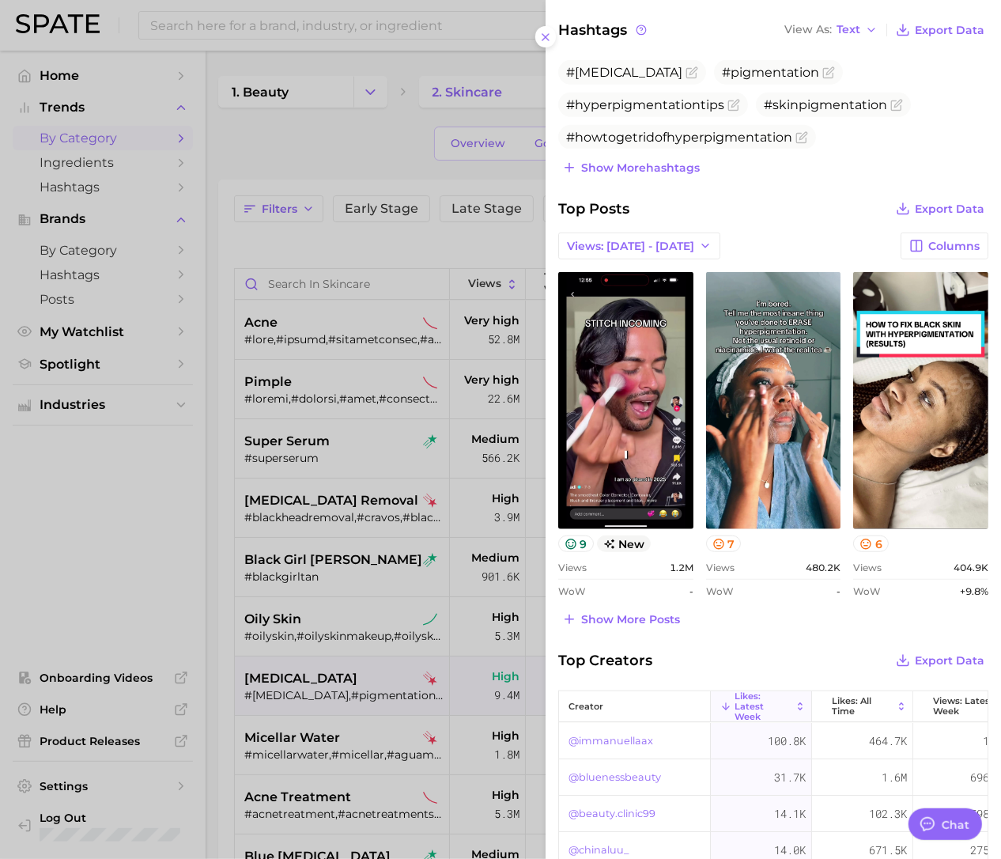
type textarea "x"
